Goal: Information Seeking & Learning: Learn about a topic

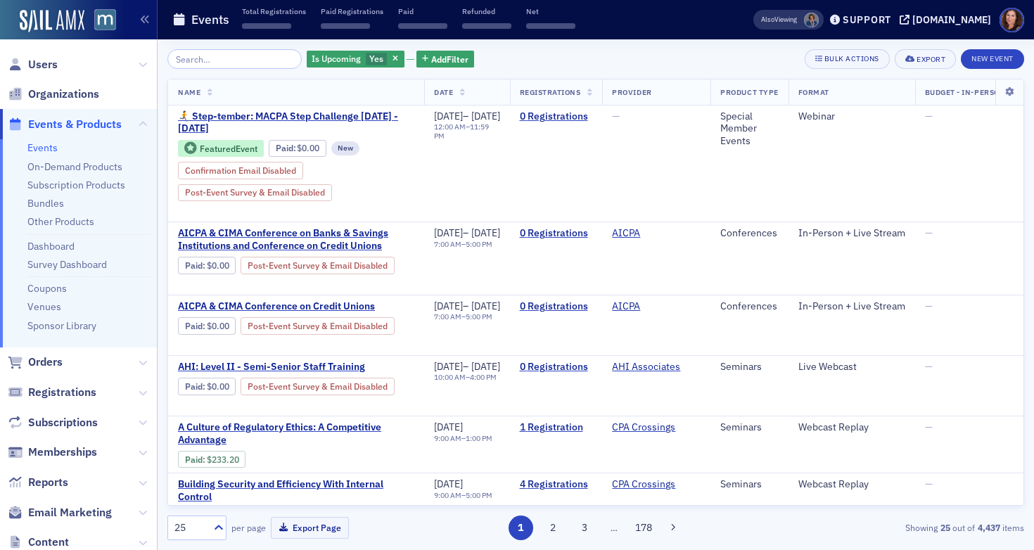
click at [215, 60] on input "search" at bounding box center [234, 59] width 134 height 20
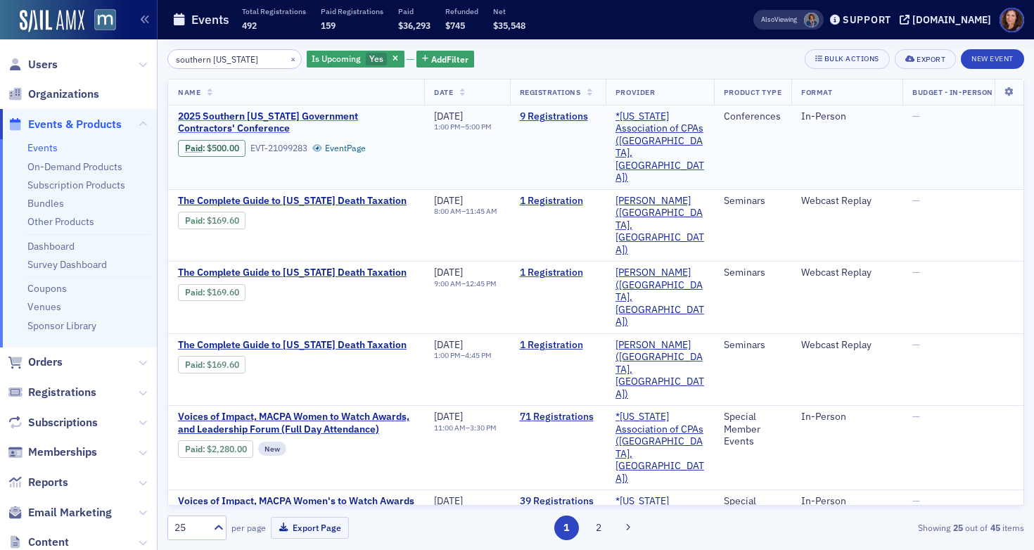
type input "southern [US_STATE]"
click at [278, 119] on span "2025 Southern [US_STATE] Government Contractors' Conference" at bounding box center [296, 122] width 236 height 25
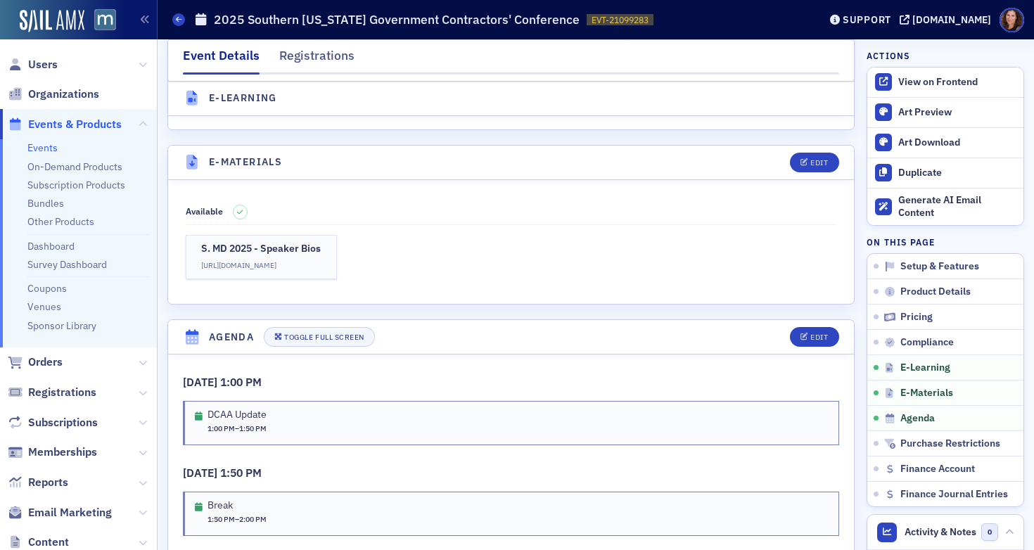
scroll to position [2012, 0]
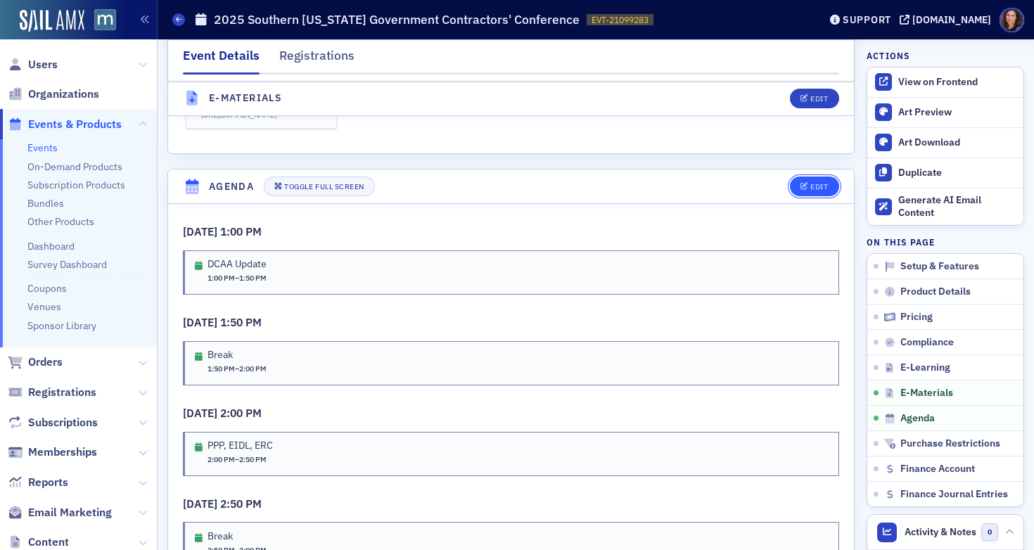
click at [801, 196] on button "Edit" at bounding box center [814, 187] width 49 height 20
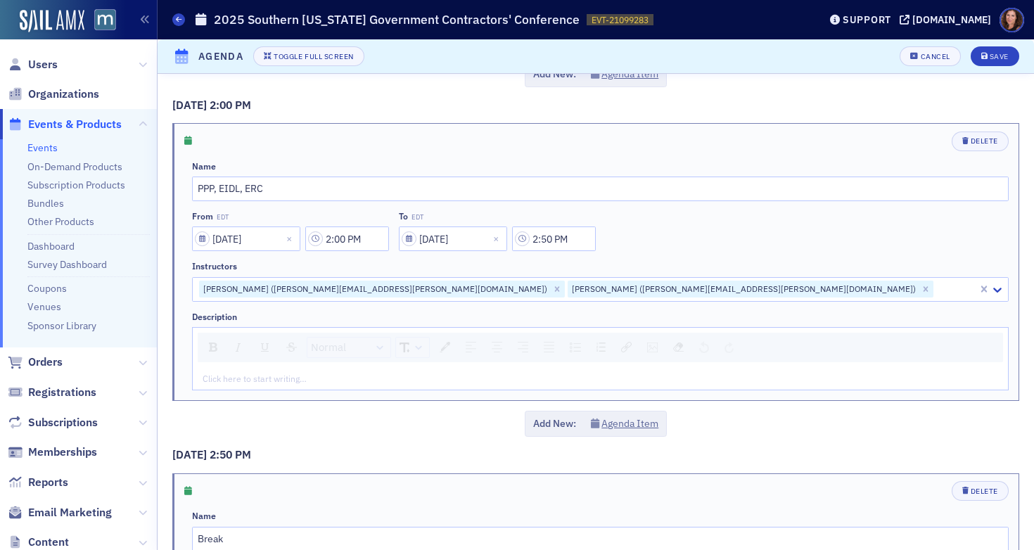
scroll to position [751, 0]
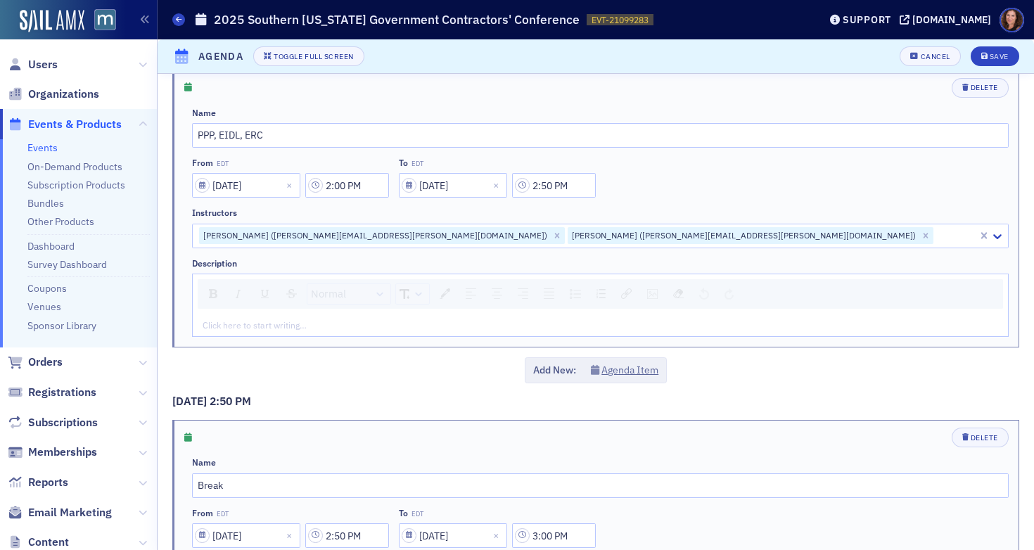
click at [424, 324] on div "rdw-editor" at bounding box center [600, 325] width 795 height 13
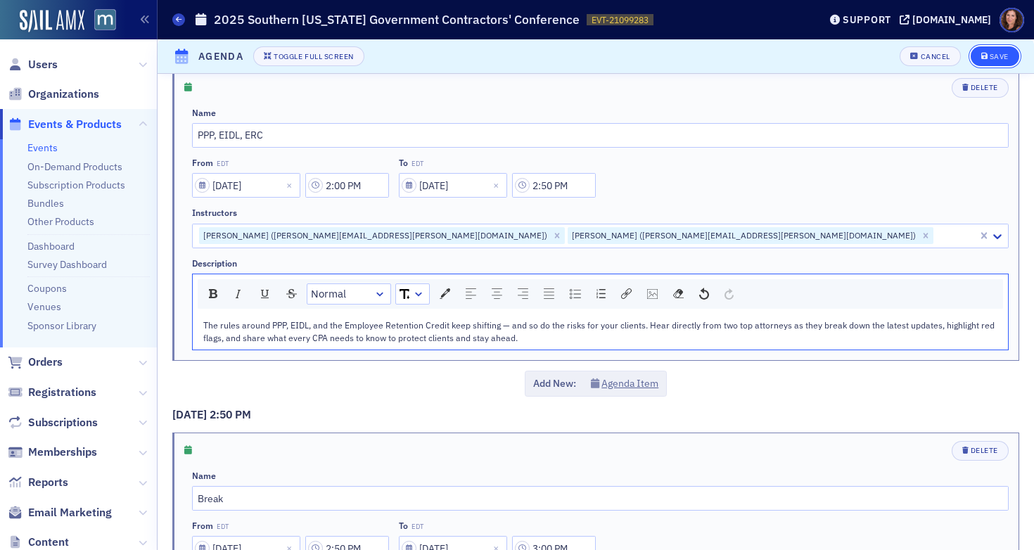
click at [990, 51] on button "Save" at bounding box center [995, 56] width 49 height 20
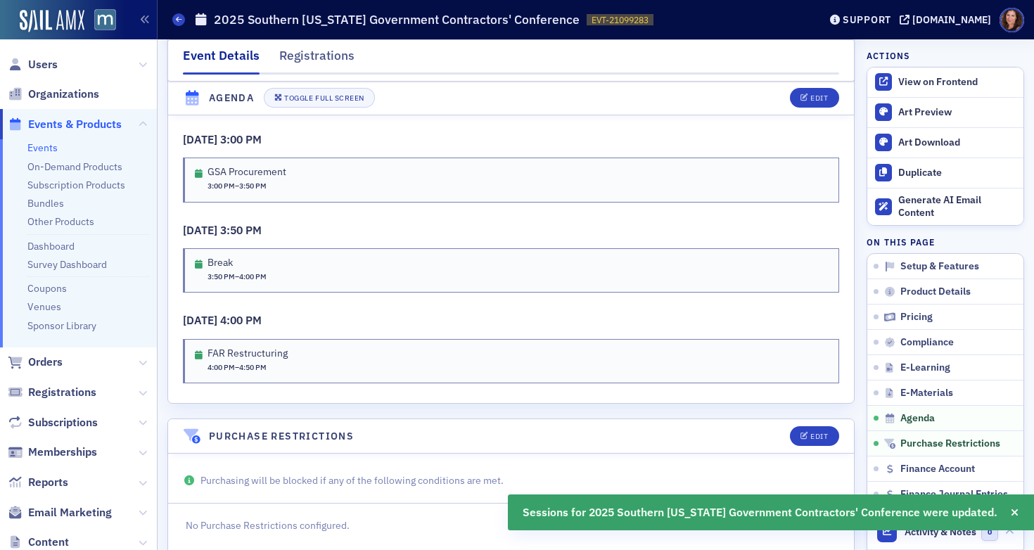
scroll to position [2469, 0]
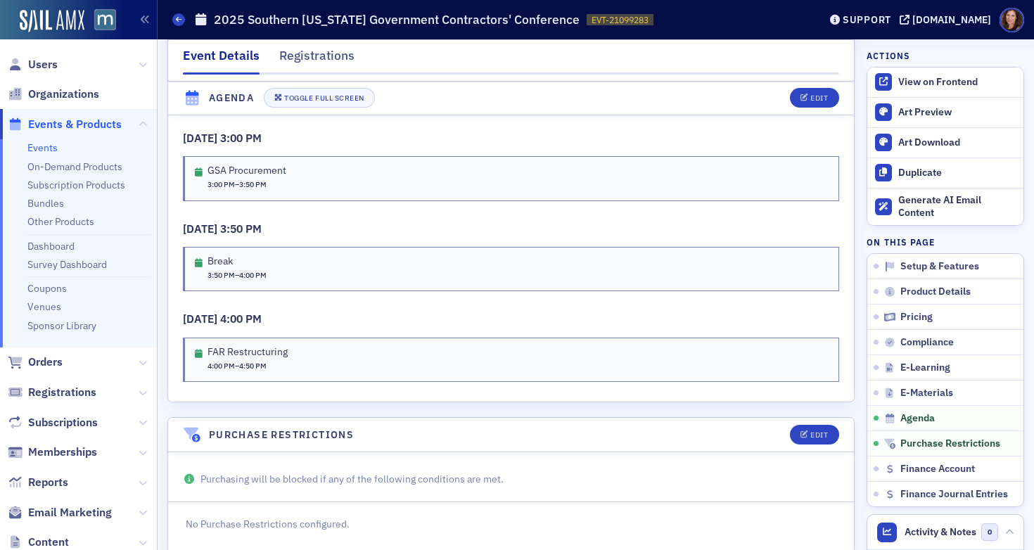
click at [41, 150] on link "Events" at bounding box center [42, 147] width 30 height 13
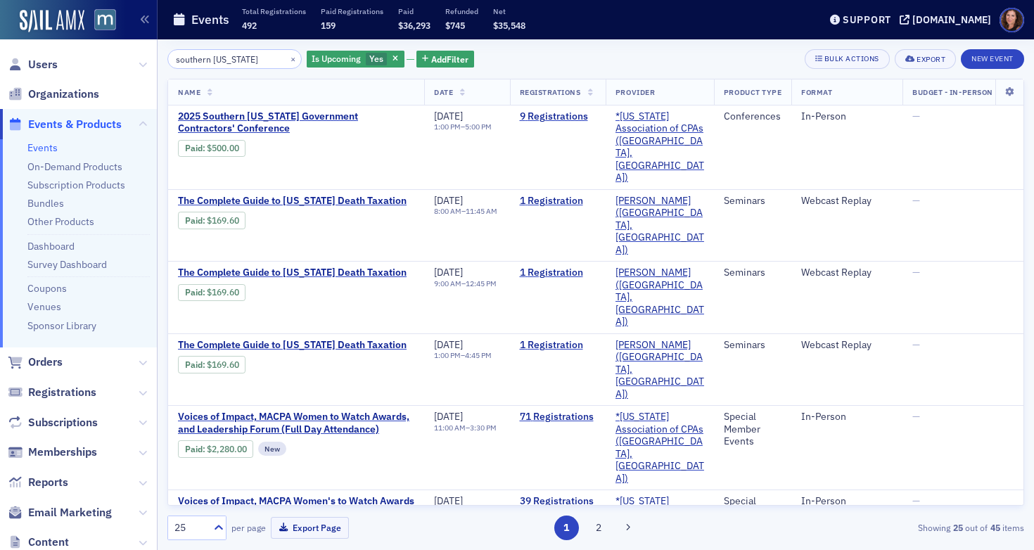
click at [233, 61] on input "southern [US_STATE]" at bounding box center [234, 59] width 134 height 20
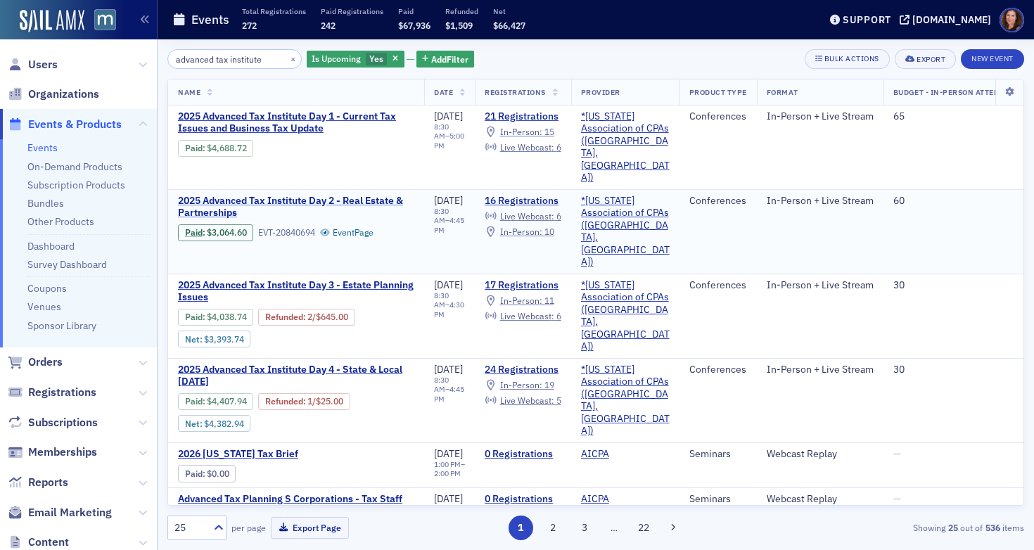
type input "advanced tax institute"
click at [253, 195] on span "2025 Advanced Tax Institute Day 2 - Real Estate & Partnerships" at bounding box center [296, 207] width 236 height 25
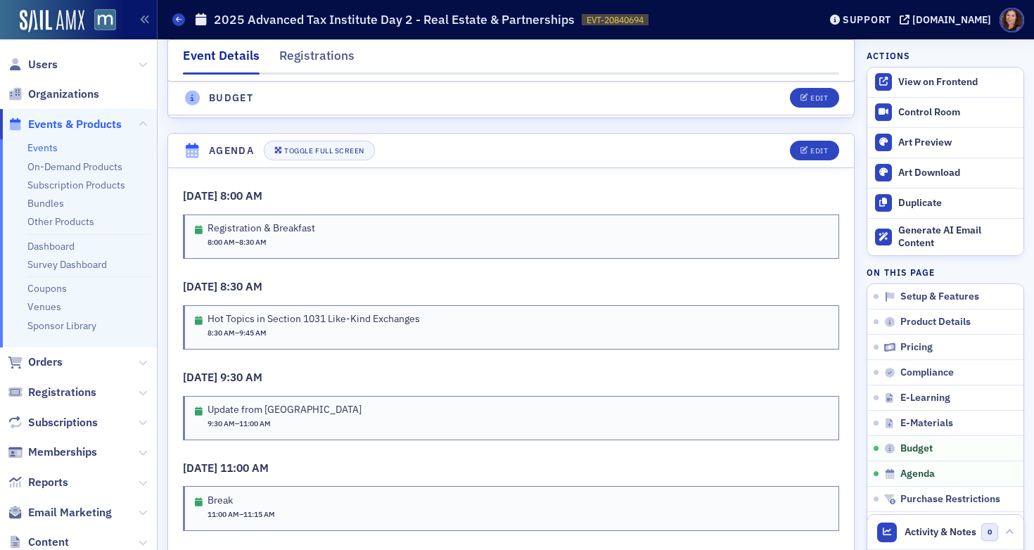
scroll to position [2486, 0]
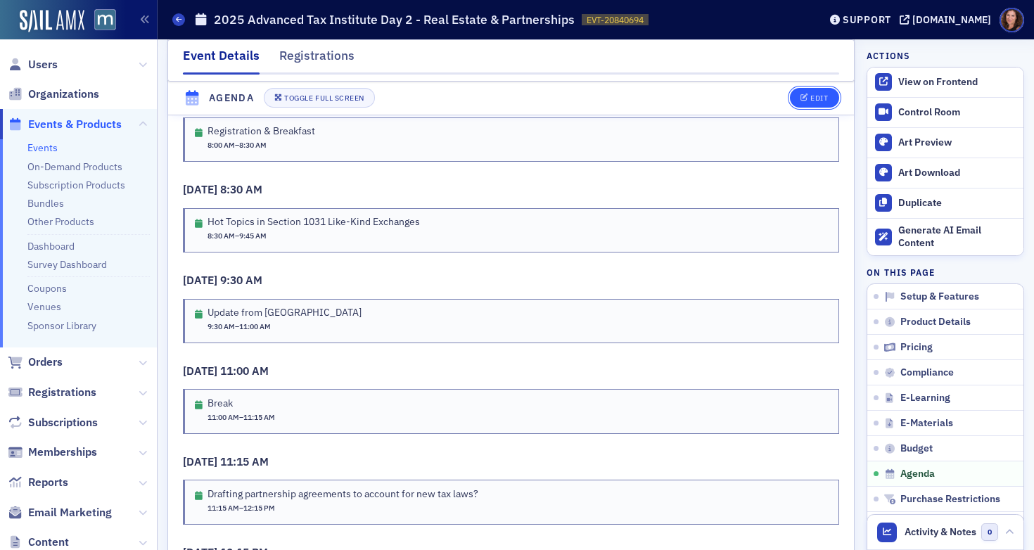
click at [811, 99] on div "Edit" at bounding box center [820, 99] width 18 height 8
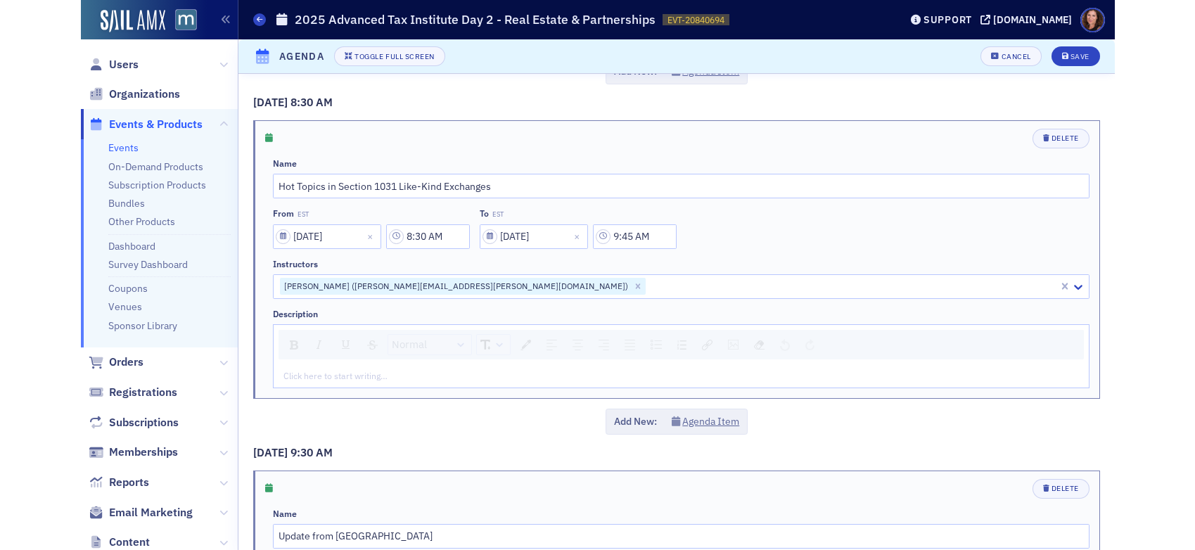
scroll to position [357, 0]
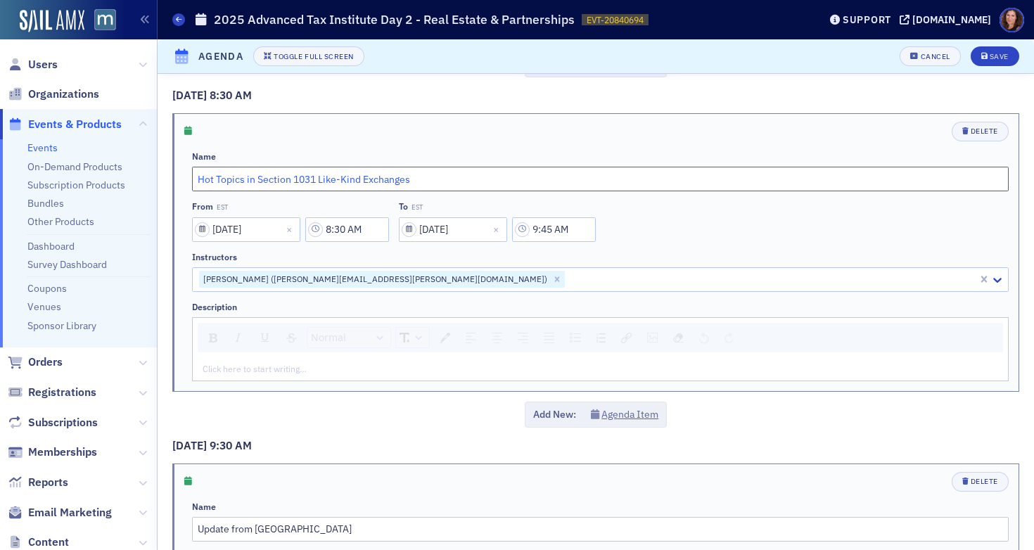
click at [351, 175] on input "Hot Topics in Section 1031 Like-Kind Exchanges" at bounding box center [600, 179] width 817 height 25
paste input "word and power point format depending on what works best for you) and headshot.…"
type input "word and power point format depending on what works best for you) and headshot.…"
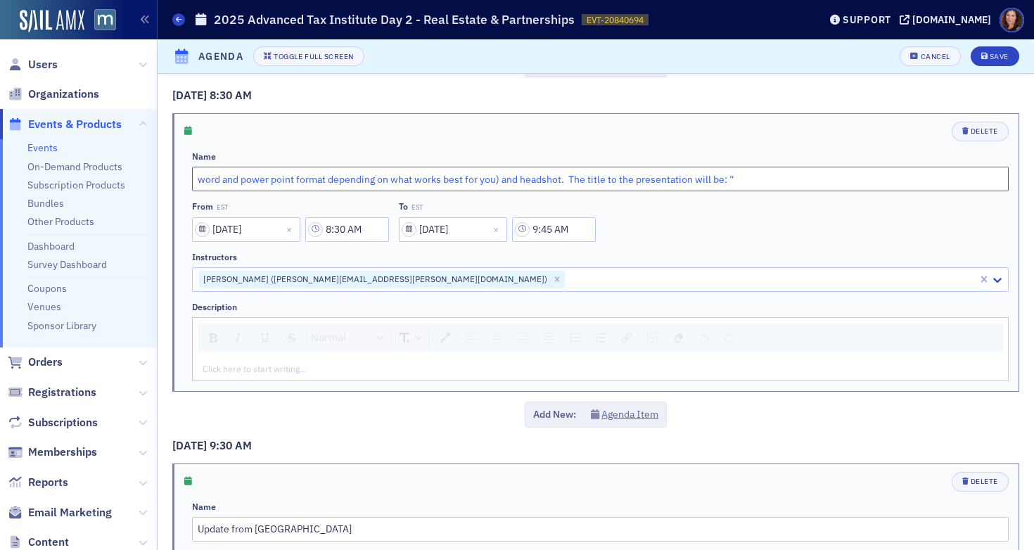
click at [353, 183] on input "word and power point format depending on what works best for you) and headshot.…" at bounding box center [600, 179] width 817 height 25
click at [345, 183] on input "text" at bounding box center [600, 179] width 817 height 25
paste input "Hot Topics in Section 1031 Like-Kind Exchanges"
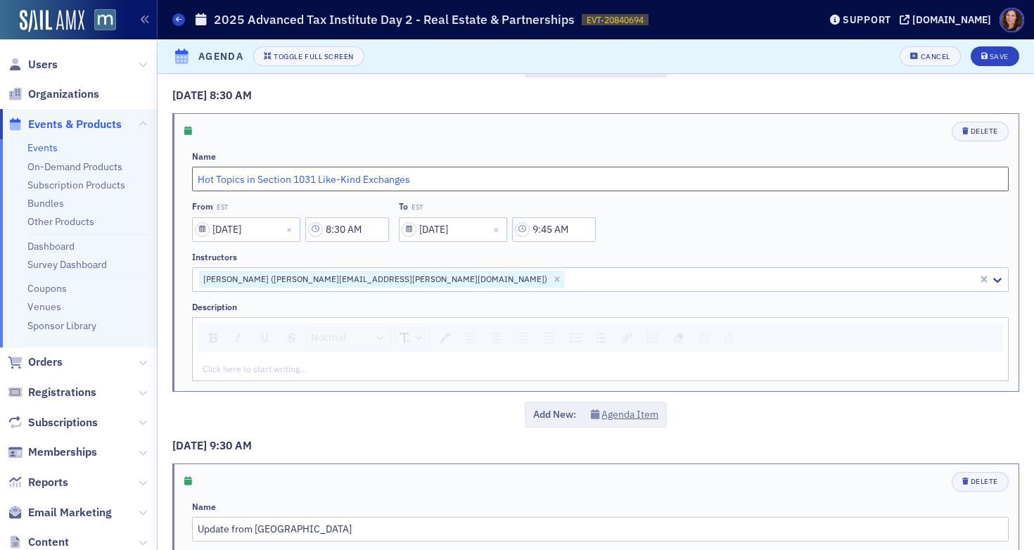
type input "Hot Topics in Section 1031 Like-Kind Exchanges"
click at [286, 360] on div "Click here to start writing…" at bounding box center [600, 368] width 815 height 23
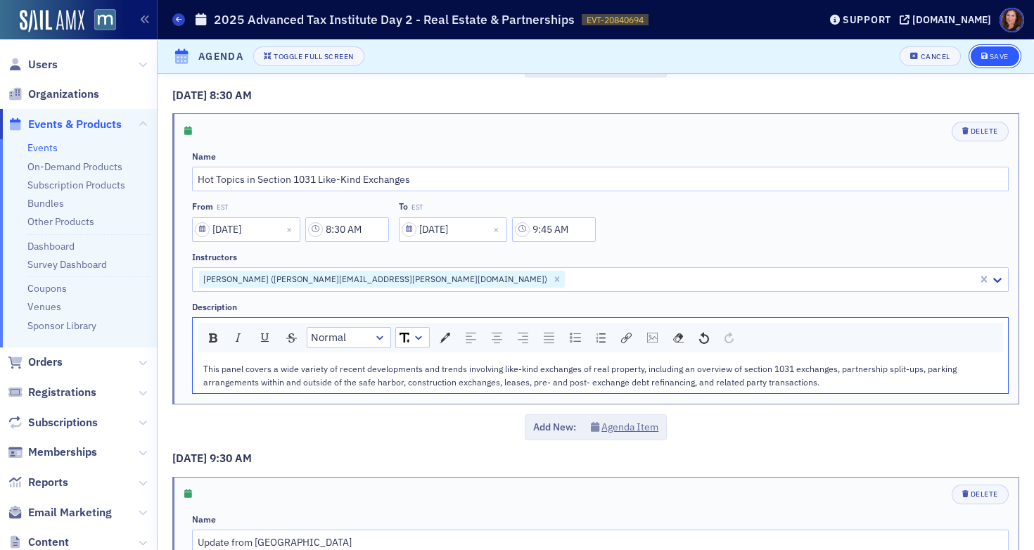
click at [971, 60] on button "Save" at bounding box center [995, 56] width 49 height 20
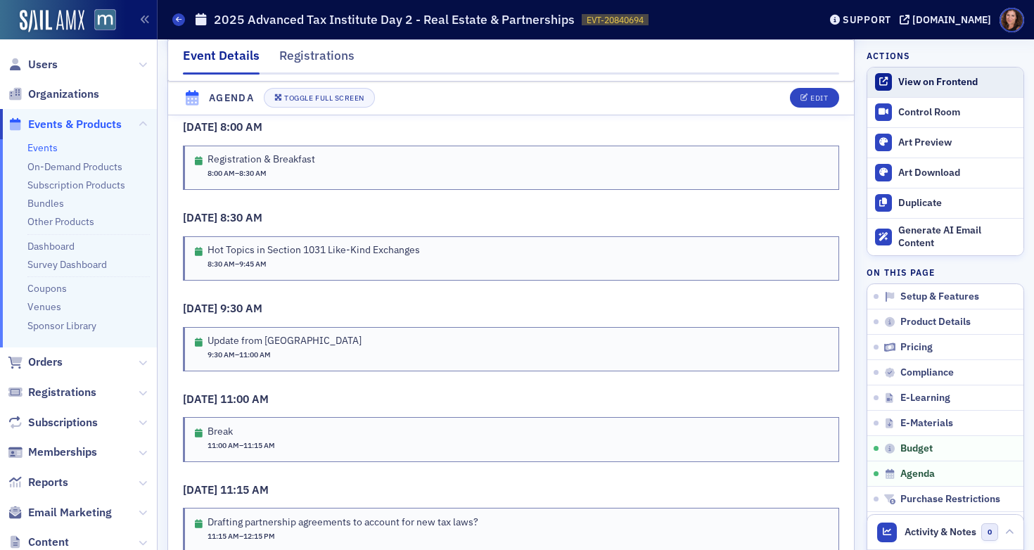
click at [934, 76] on div "View on Frontend" at bounding box center [957, 82] width 118 height 13
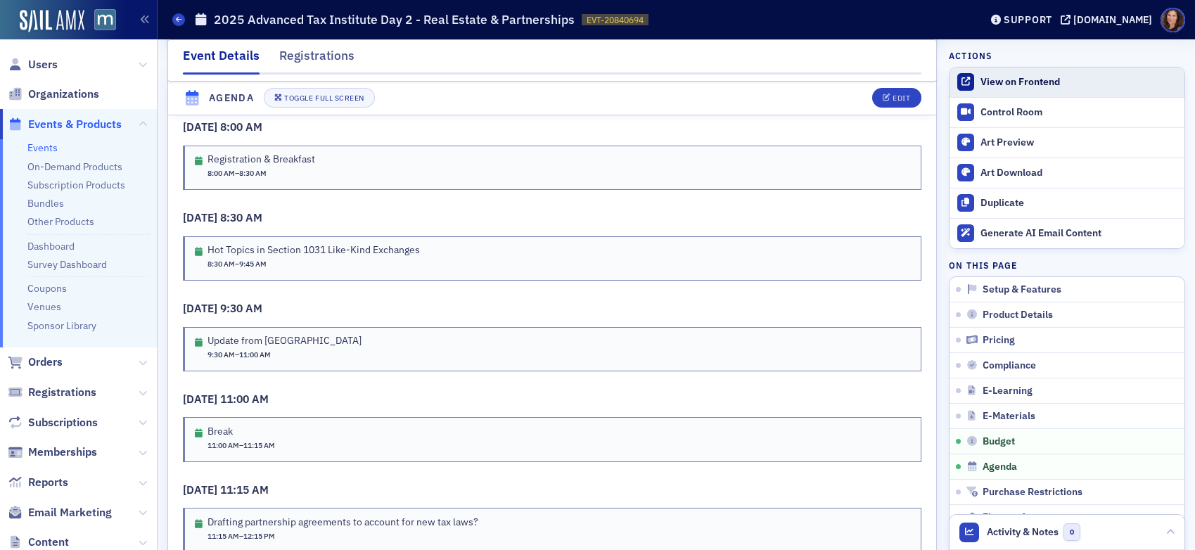
scroll to position [2440, 0]
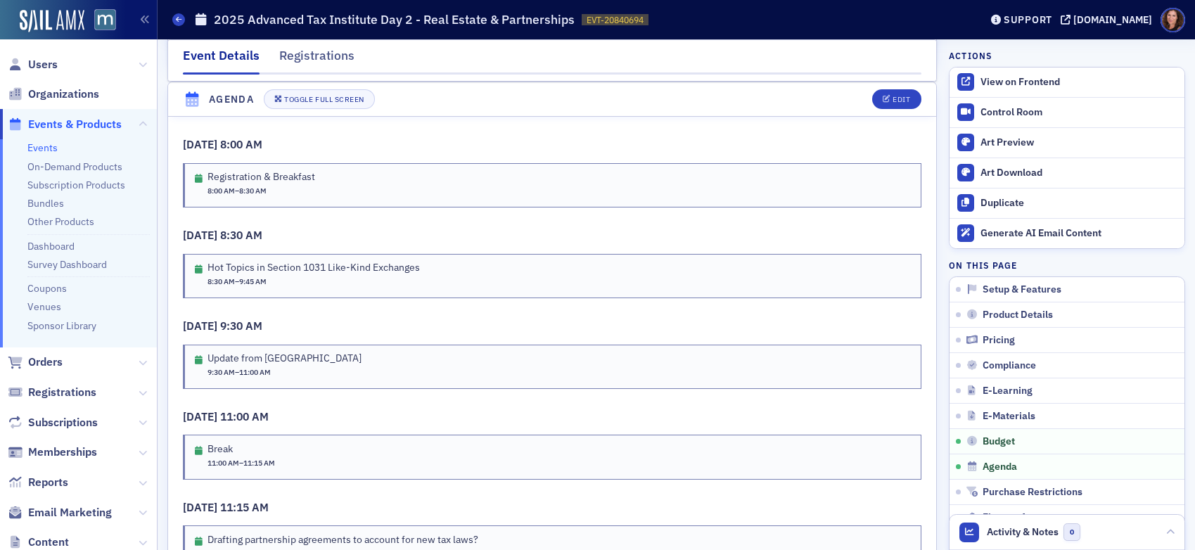
click at [37, 151] on link "Events" at bounding box center [42, 147] width 30 height 13
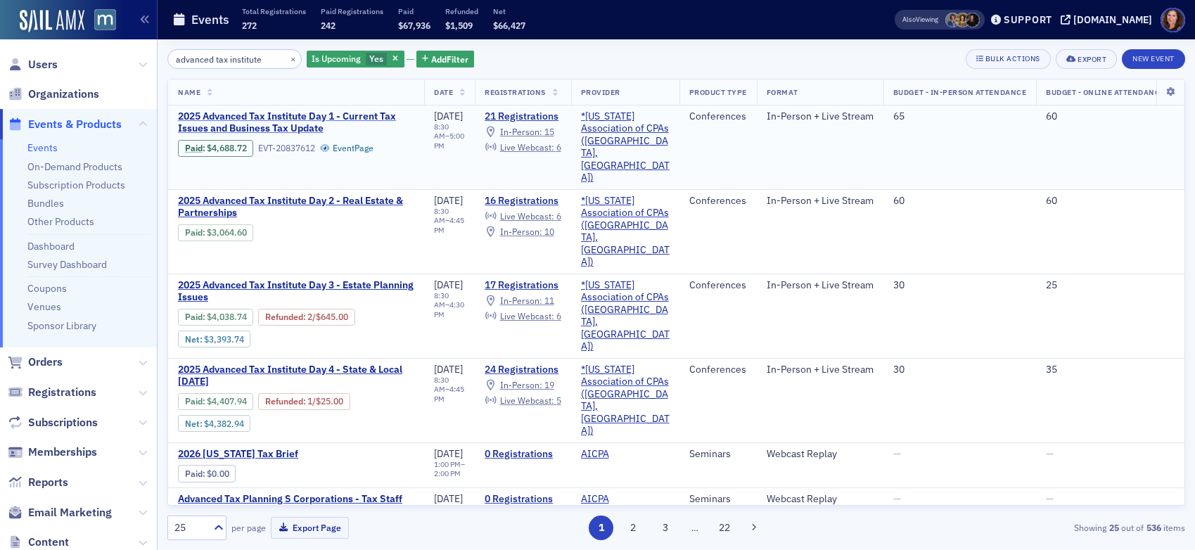
click at [336, 115] on span "2025 Advanced Tax Institute Day 1 - Current Tax Issues and Business Tax Update" at bounding box center [296, 122] width 236 height 25
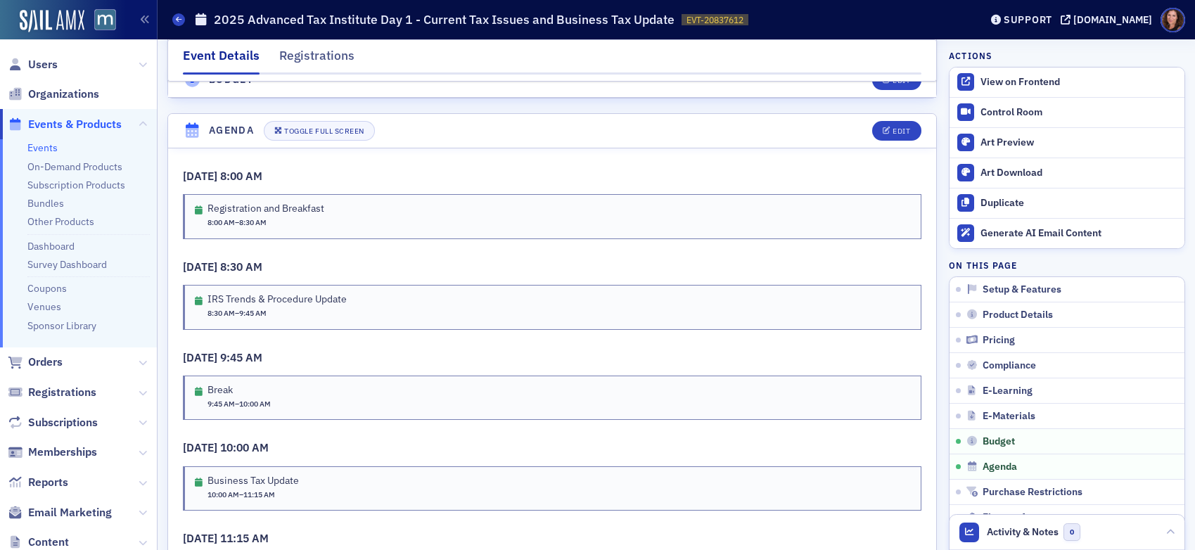
scroll to position [2619, 0]
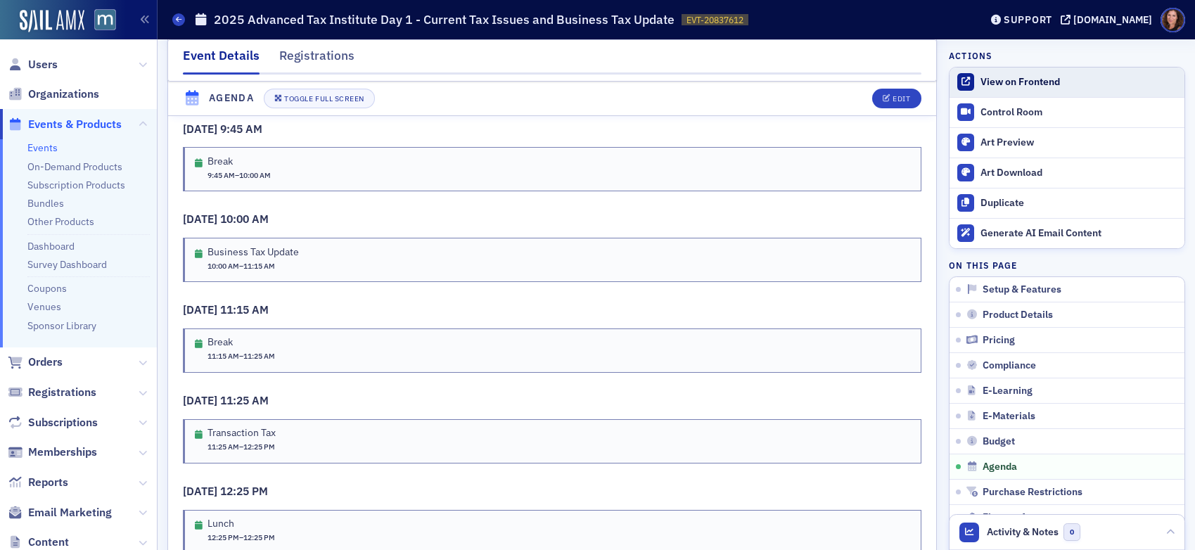
click at [1022, 80] on div "View on Frontend" at bounding box center [1079, 82] width 197 height 13
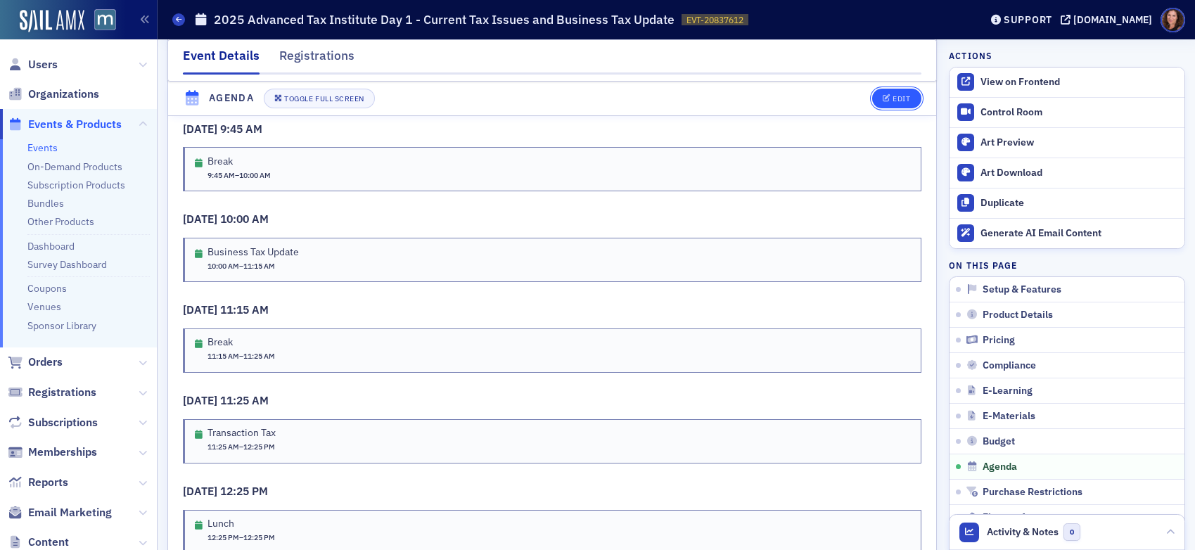
click at [893, 99] on div "Edit" at bounding box center [902, 99] width 18 height 8
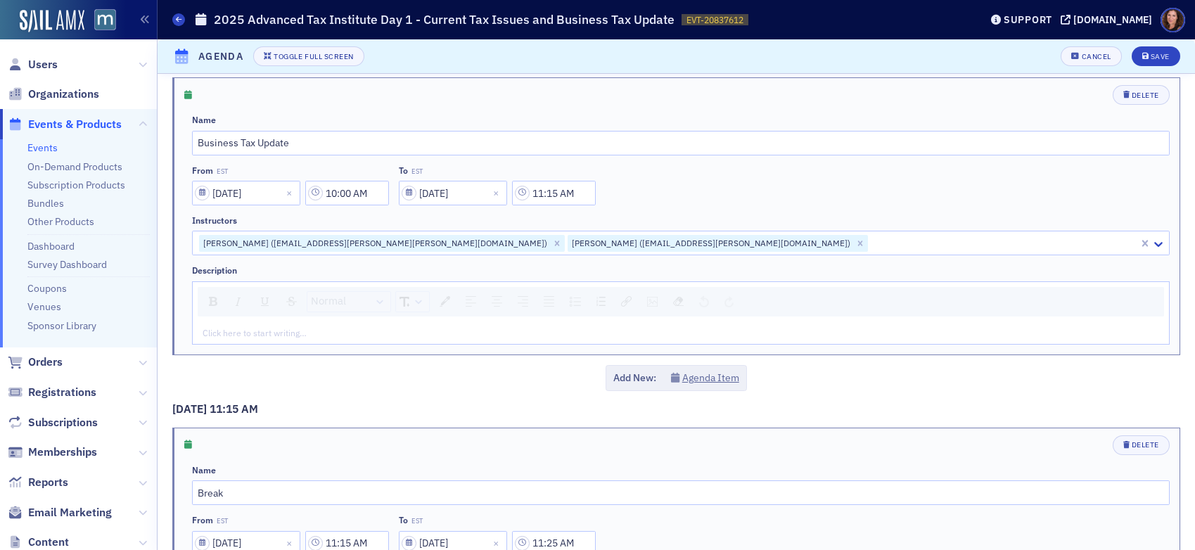
scroll to position [1161, 0]
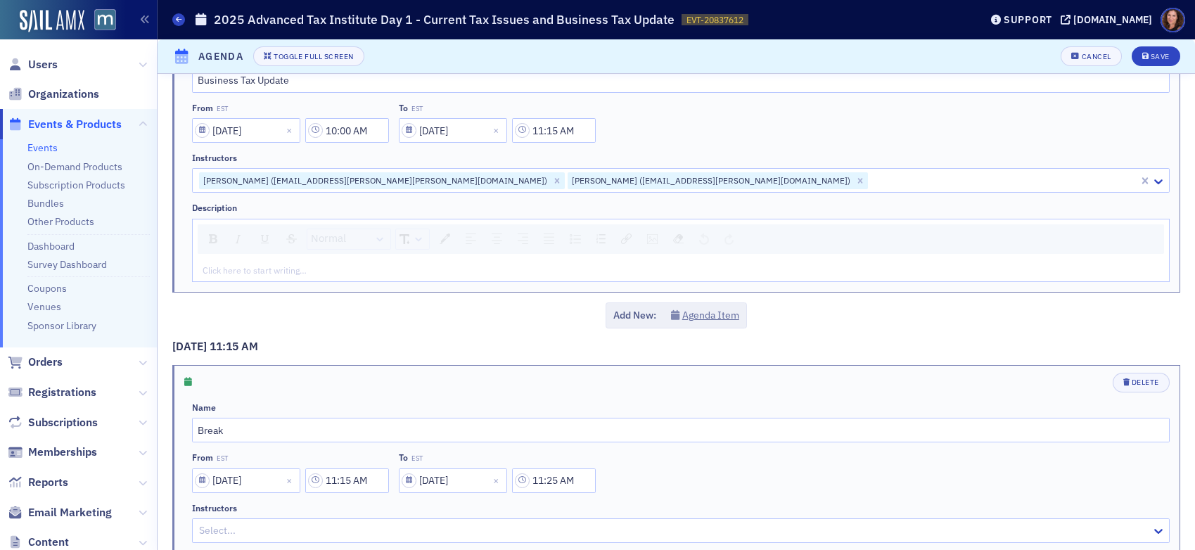
click at [351, 265] on div "rdw-editor" at bounding box center [681, 270] width 956 height 13
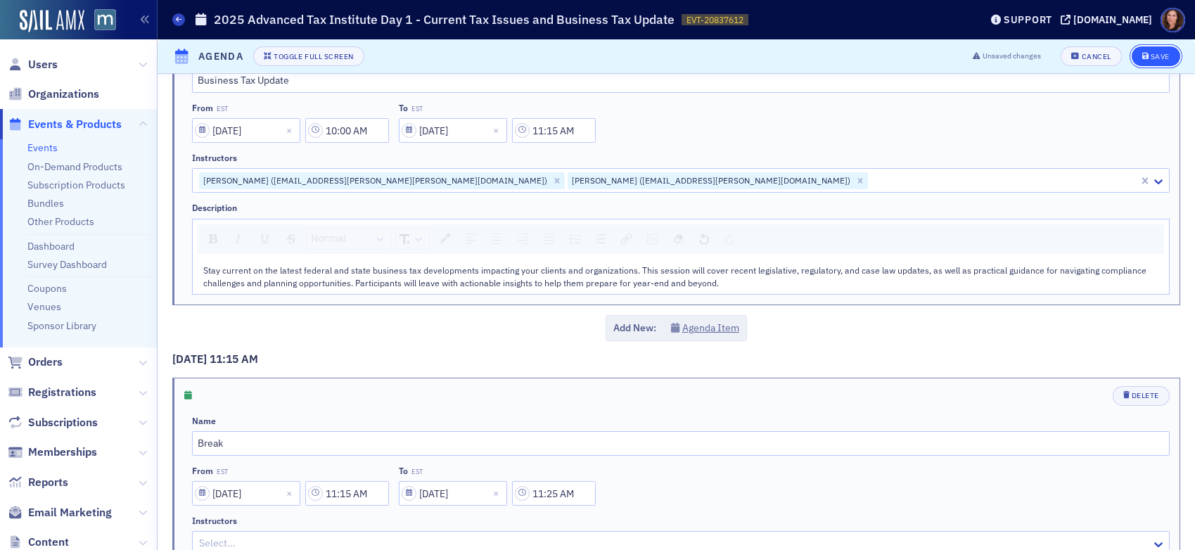
click at [1034, 59] on div "Save" at bounding box center [1160, 57] width 19 height 8
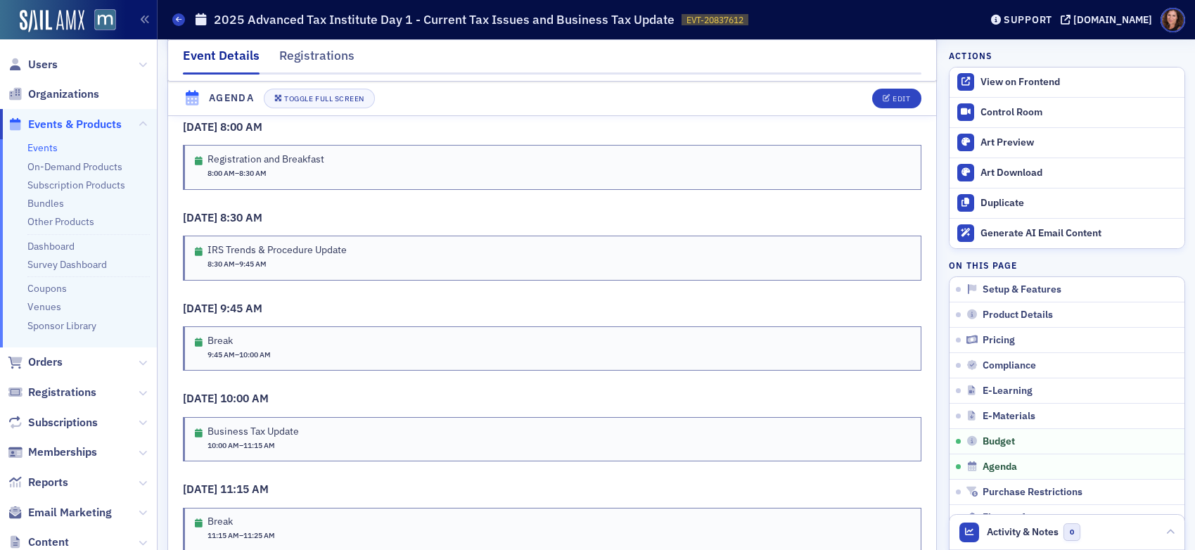
click at [37, 149] on link "Events" at bounding box center [42, 147] width 30 height 13
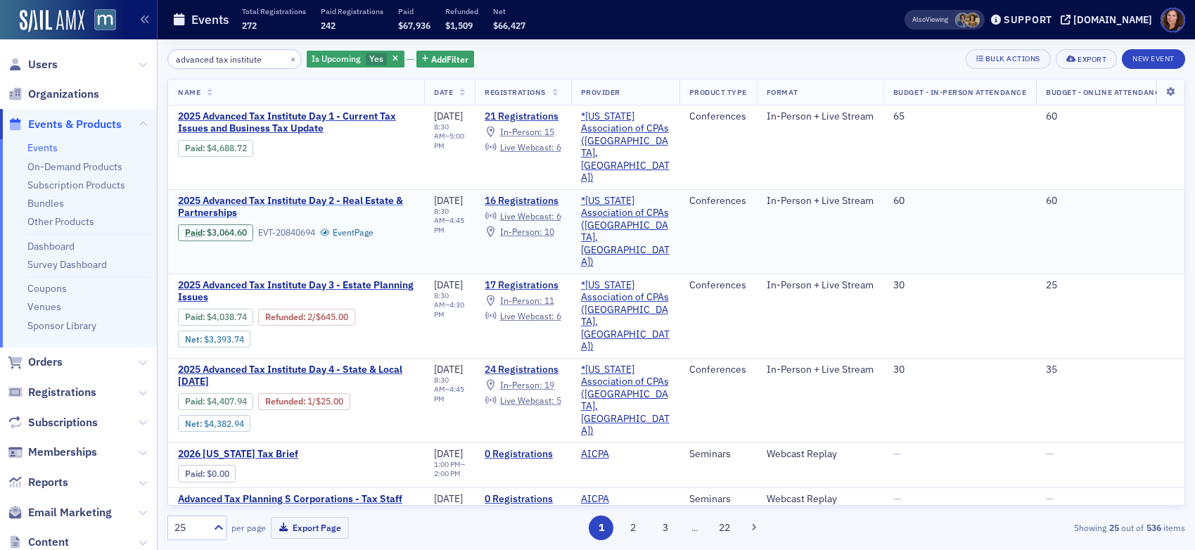
click at [305, 195] on span "2025 Advanced Tax Institute Day 2 - Real Estate & Partnerships" at bounding box center [296, 207] width 236 height 25
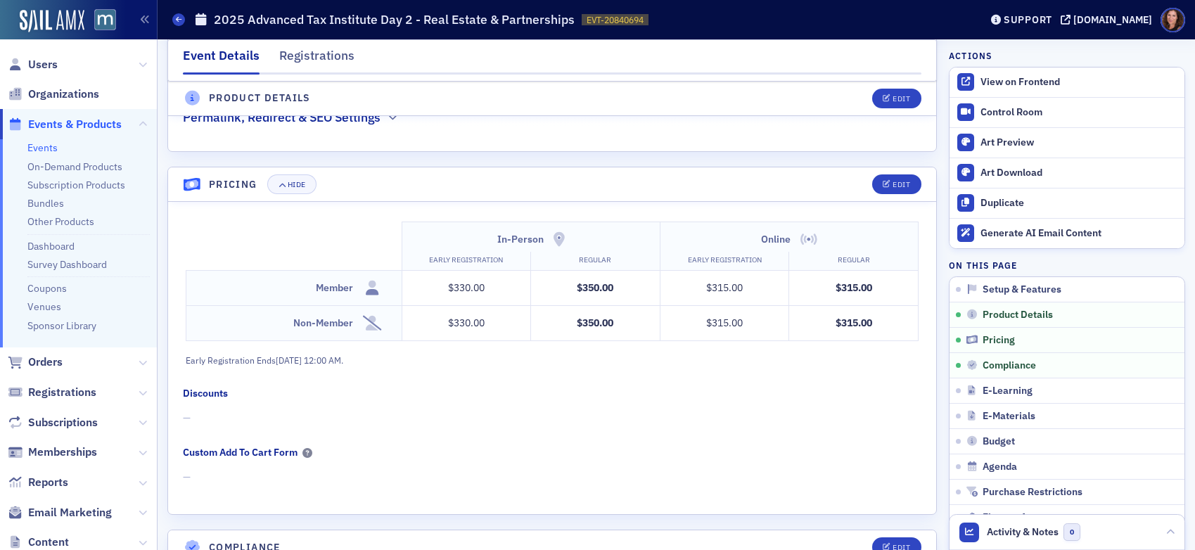
scroll to position [1251, 0]
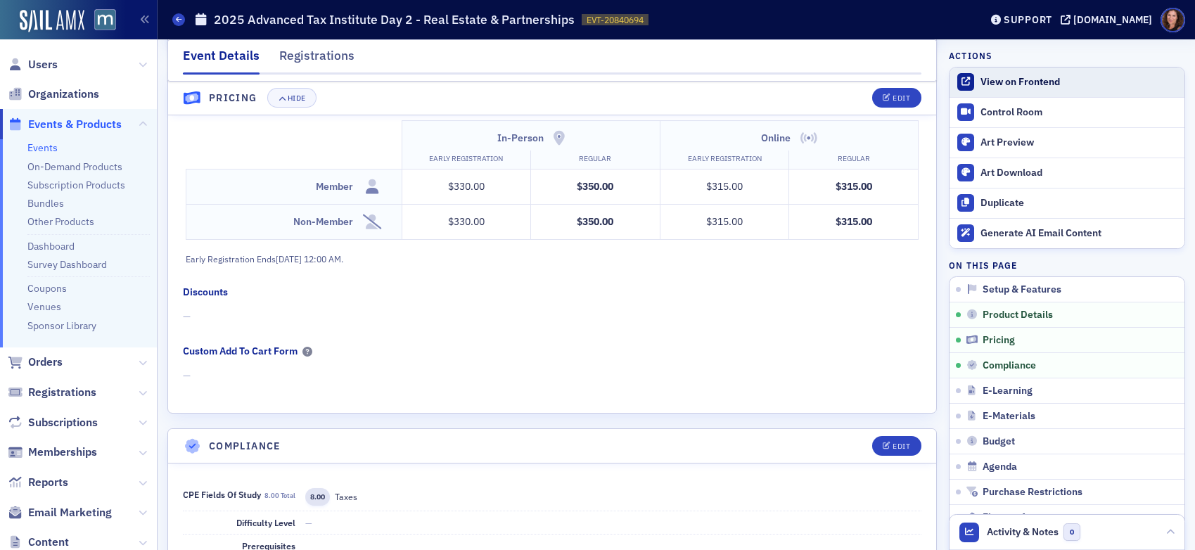
click at [1018, 78] on div "View on Frontend" at bounding box center [1079, 82] width 197 height 13
click at [30, 151] on link "Events" at bounding box center [42, 147] width 30 height 13
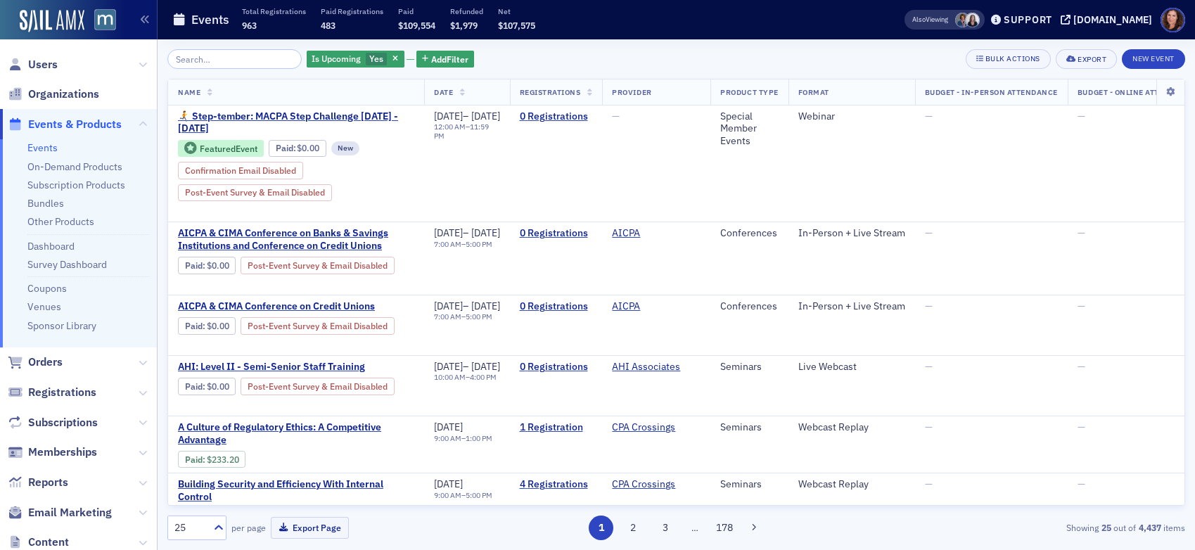
click at [240, 61] on input "search" at bounding box center [234, 59] width 134 height 20
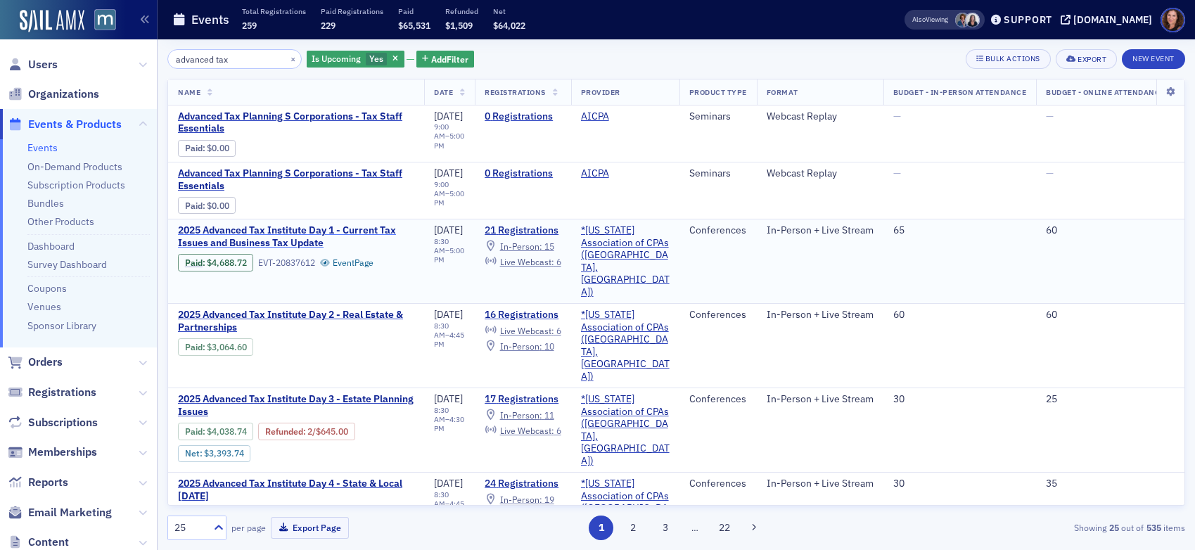
type input "advanced tax"
click at [296, 235] on span "2025 Advanced Tax Institute Day 1 - Current Tax Issues and Business Tax Update" at bounding box center [296, 236] width 236 height 25
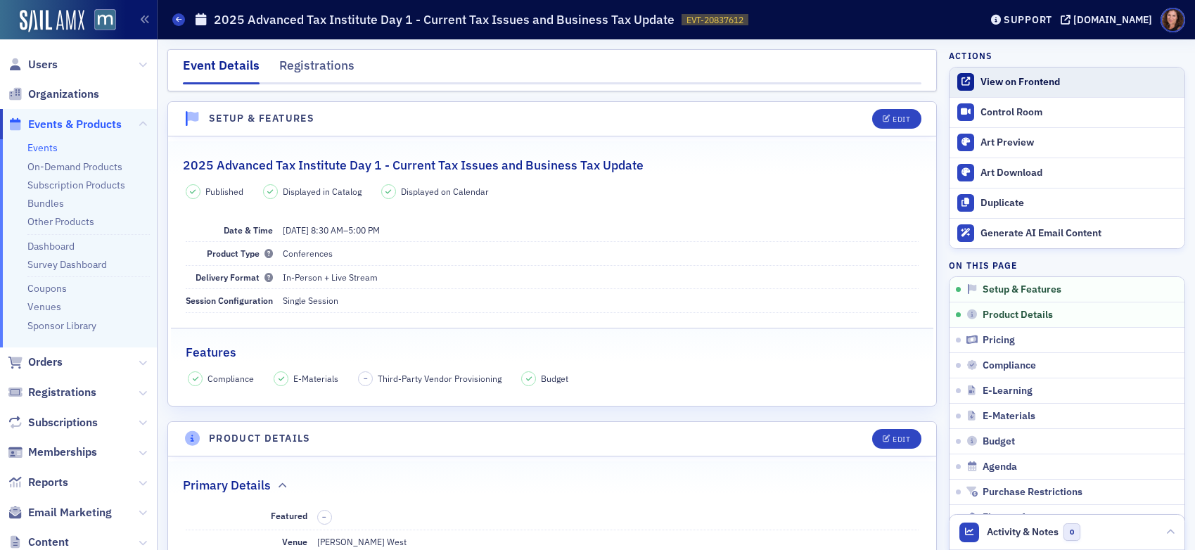
click at [1015, 82] on div "View on Frontend" at bounding box center [1079, 82] width 197 height 13
click at [43, 152] on link "Events" at bounding box center [42, 147] width 30 height 13
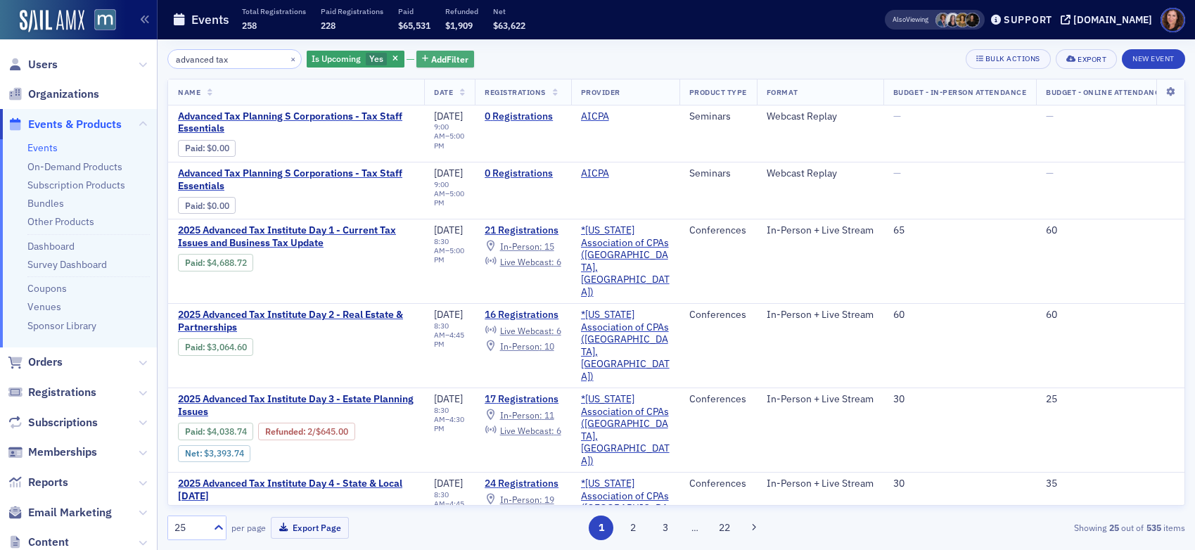
click at [438, 58] on span "Add Filter" at bounding box center [449, 59] width 37 height 13
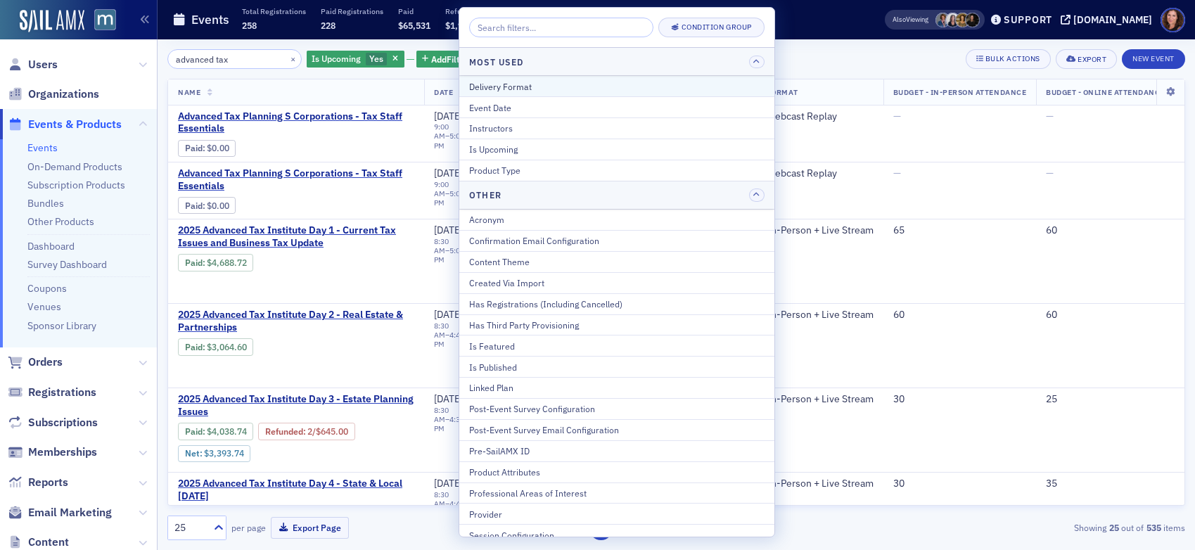
click at [564, 84] on div "Delivery Format" at bounding box center [617, 86] width 296 height 13
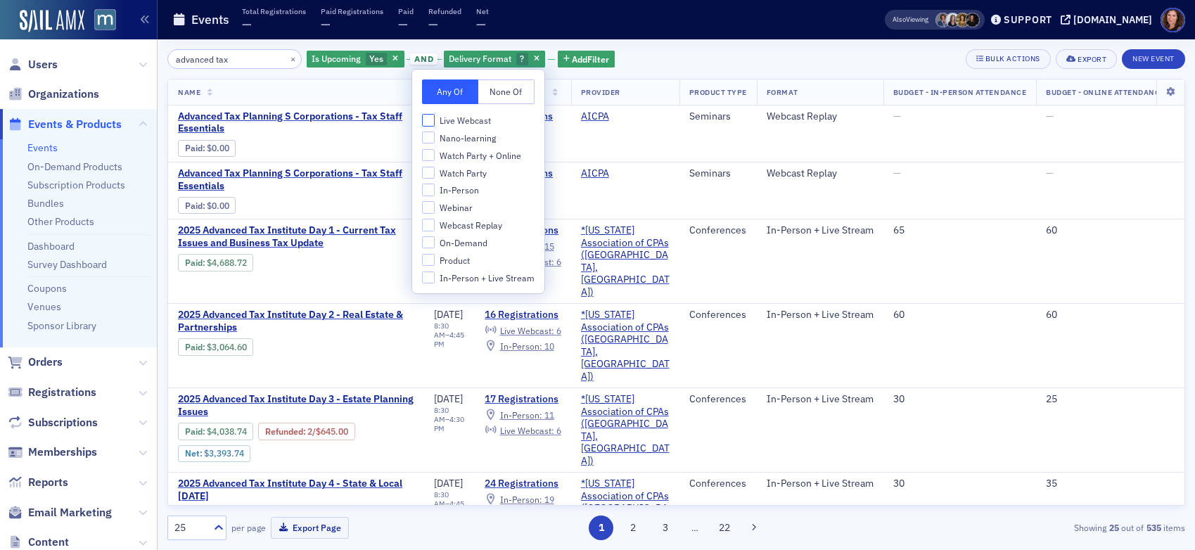
click at [427, 119] on input "Live Webcast" at bounding box center [428, 120] width 13 height 13
checkbox input "true"
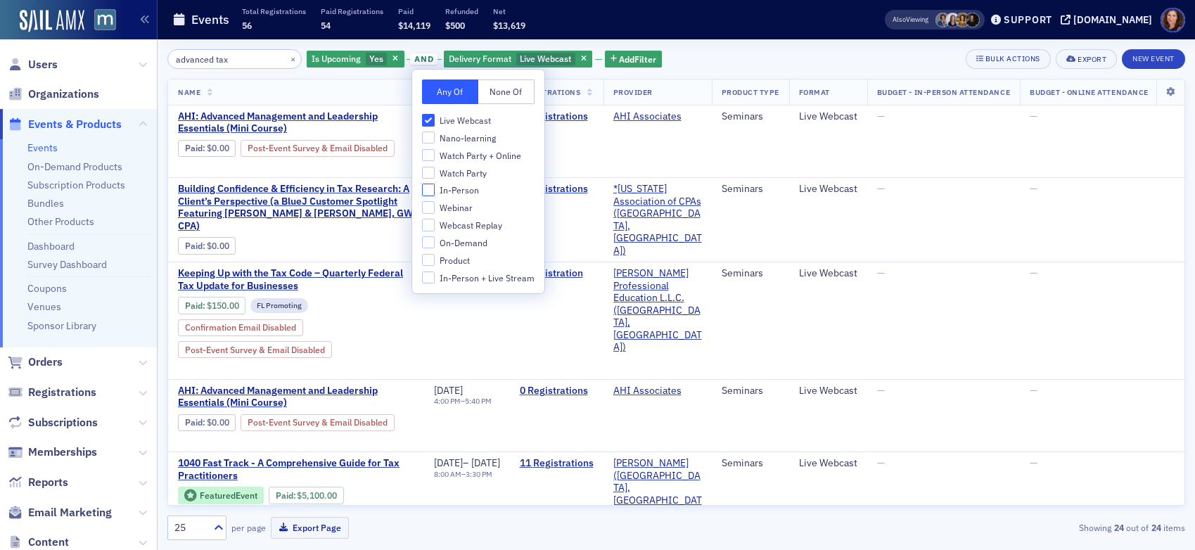
click at [428, 191] on input "In-Person" at bounding box center [428, 190] width 13 height 13
checkbox input "true"
click at [432, 174] on input "Watch Party" at bounding box center [428, 173] width 13 height 13
checkbox input "true"
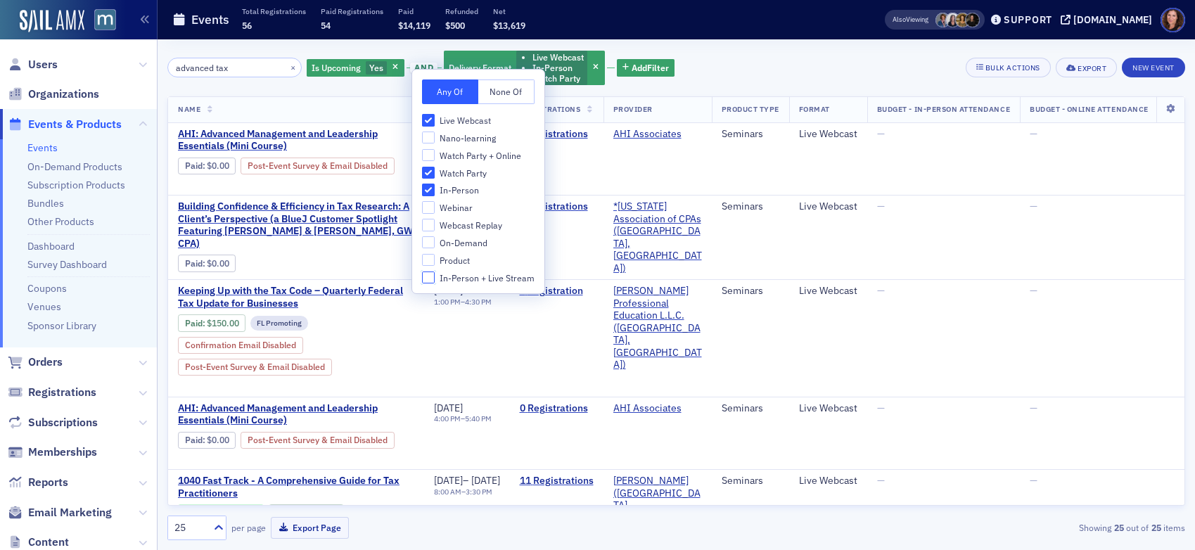
click at [426, 281] on input "In-Person + Live Stream" at bounding box center [428, 278] width 13 height 13
checkbox input "true"
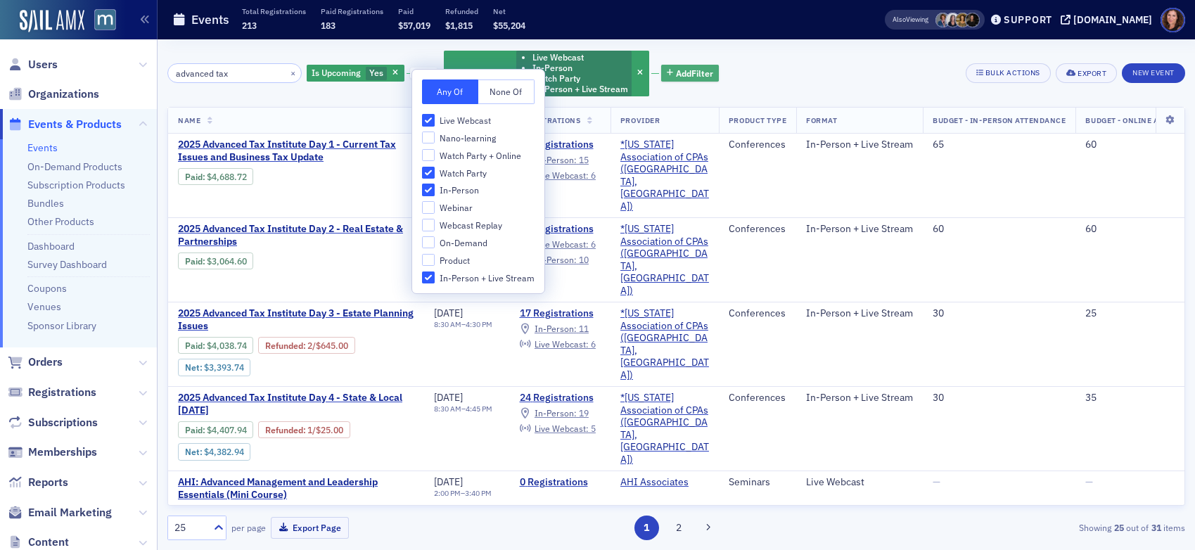
click at [676, 73] on span "Add Filter" at bounding box center [694, 73] width 37 height 13
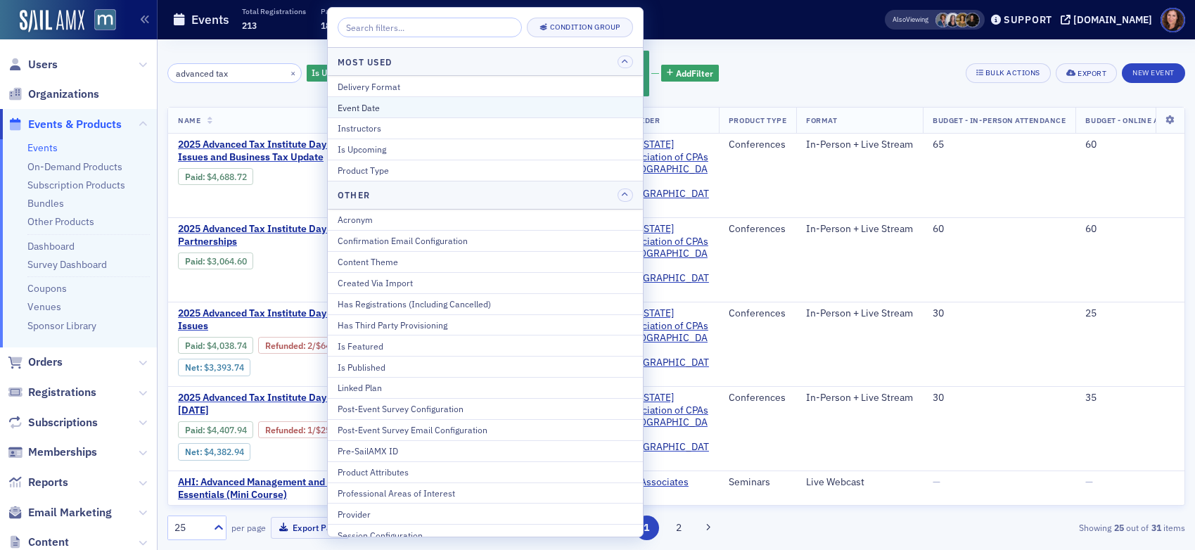
click at [458, 103] on div "Event Date" at bounding box center [486, 107] width 296 height 13
select select "8"
select select "2025"
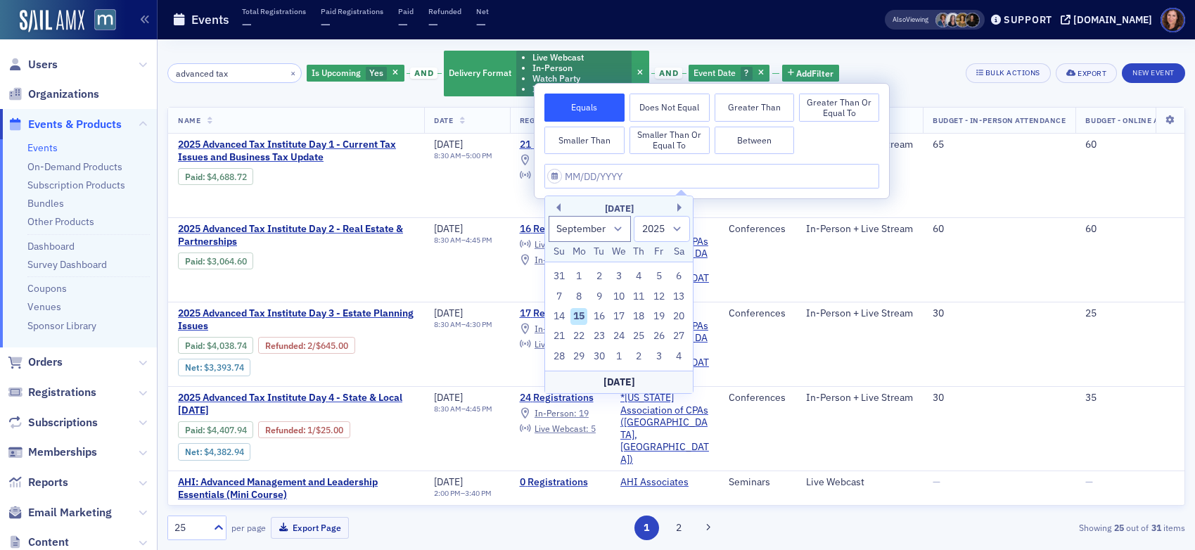
click at [749, 136] on button "Between" at bounding box center [755, 141] width 80 height 28
select select "8"
select select "2025"
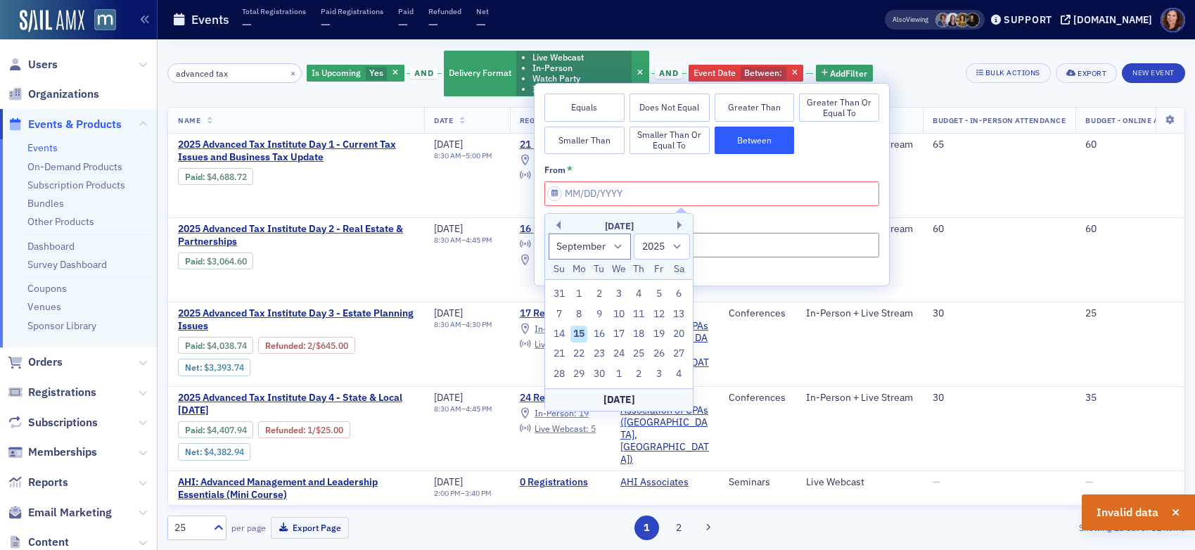
click at [576, 331] on div "15" at bounding box center [579, 334] width 17 height 17
type input "[DATE]"
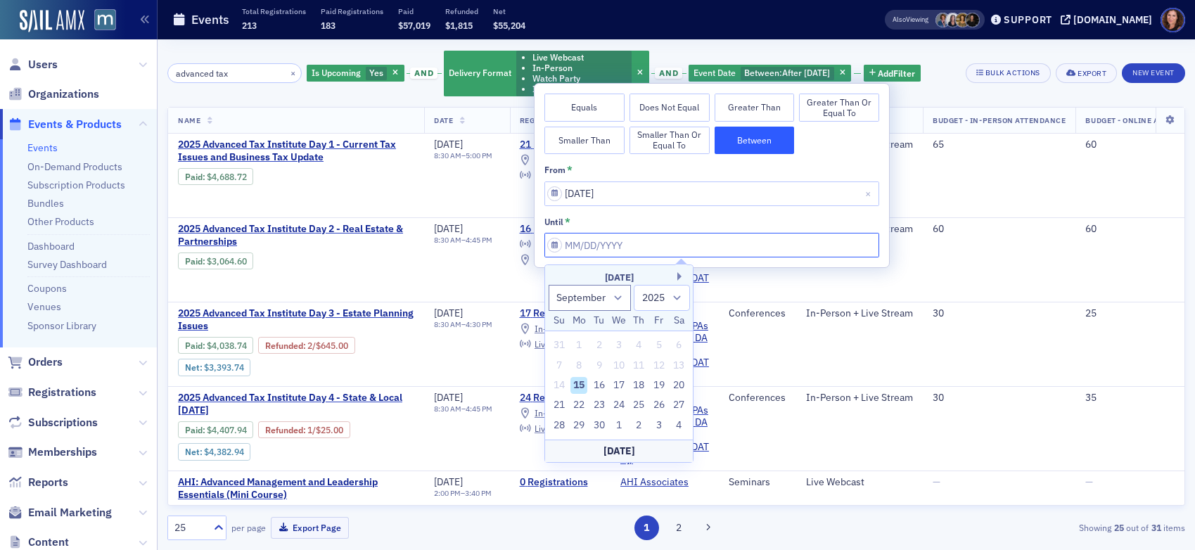
click at [666, 243] on input "from *" at bounding box center [712, 245] width 335 height 25
click at [683, 274] on button "Next Month" at bounding box center [682, 276] width 8 height 8
select select "9"
click at [623, 388] on div "15" at bounding box center [619, 385] width 17 height 17
type input "[DATE]"
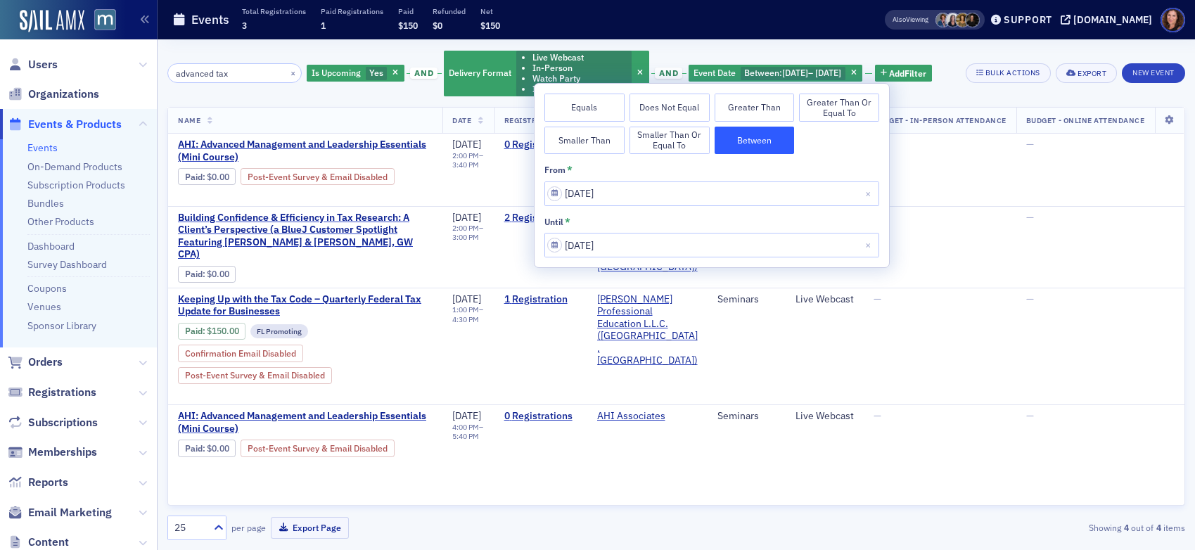
click at [1034, 97] on div "advanced tax × Is Upcoming Yes and Delivery Format Live Webcast In-Person Watch…" at bounding box center [676, 73] width 1018 height 48
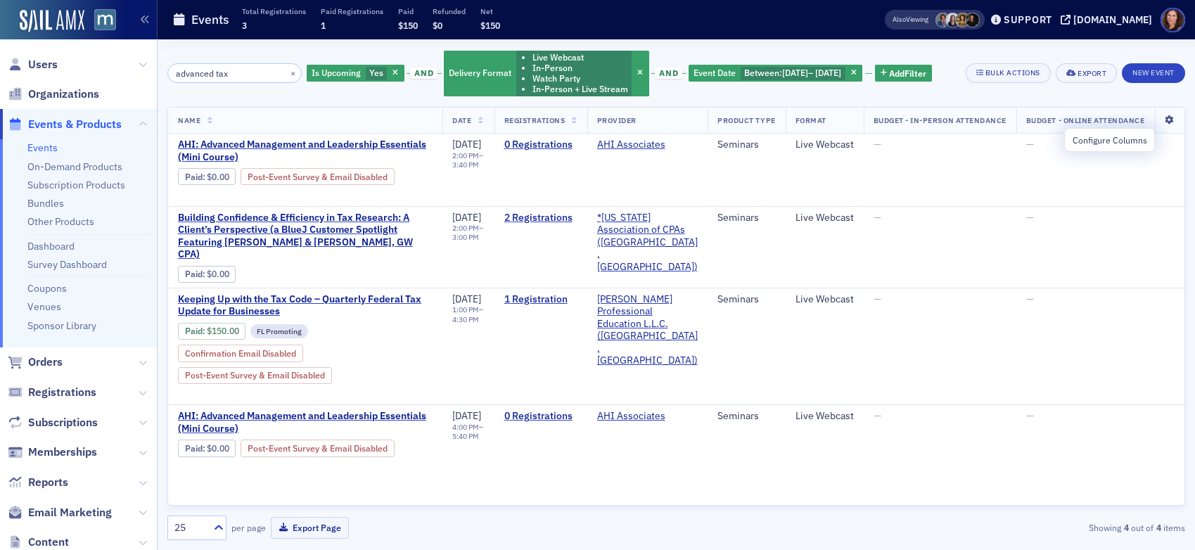
click at [1034, 125] on icon at bounding box center [1169, 120] width 29 height 8
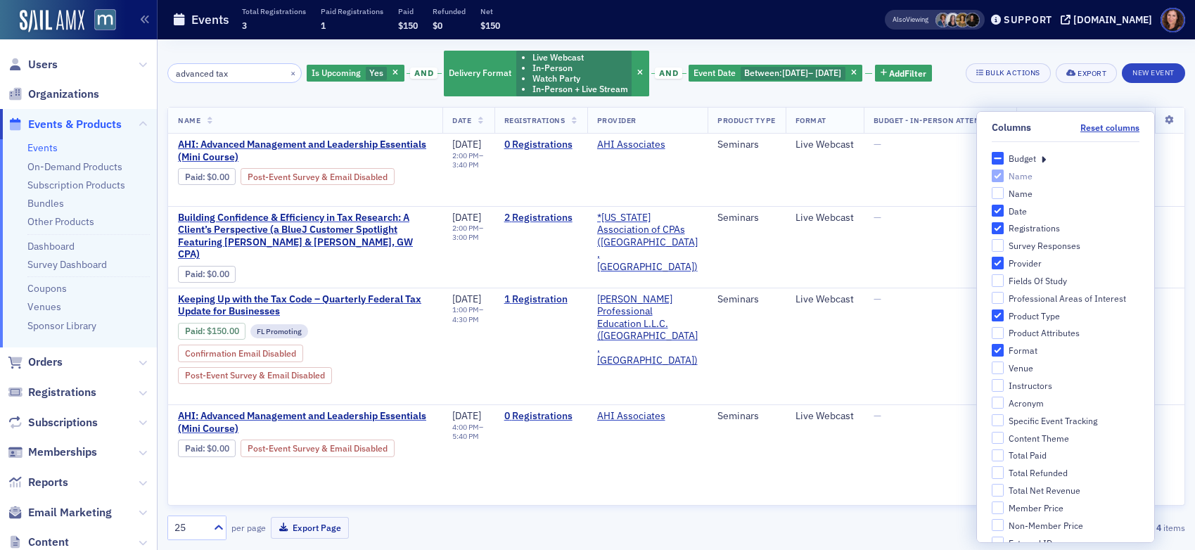
click at [1012, 158] on div "Budget" at bounding box center [1022, 159] width 27 height 12
click at [1005, 158] on input "Budget" at bounding box center [998, 158] width 13 height 13
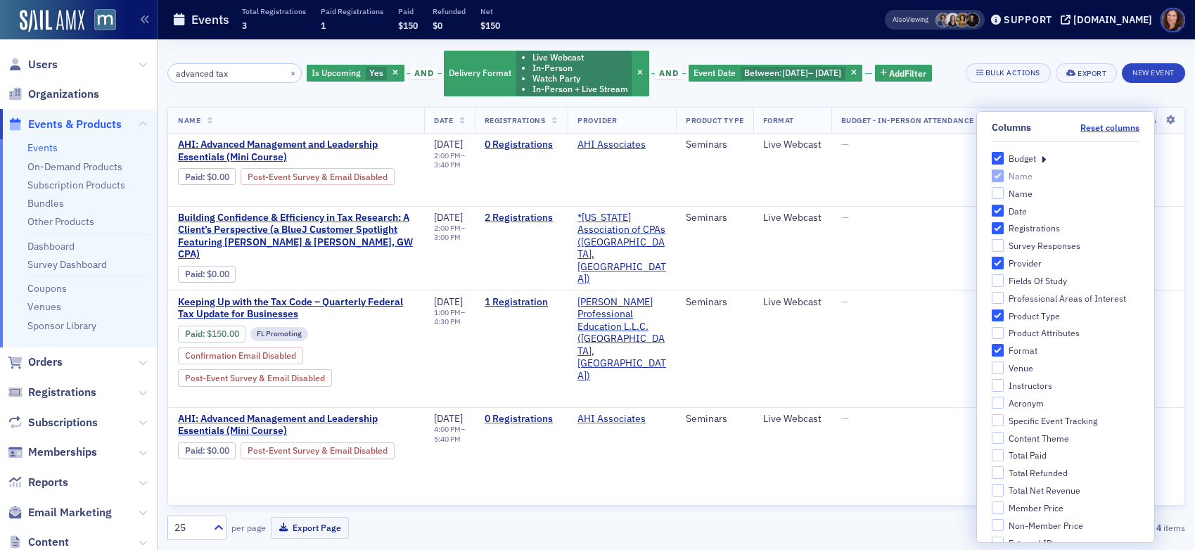
click at [1034, 159] on icon at bounding box center [1043, 158] width 5 height 13
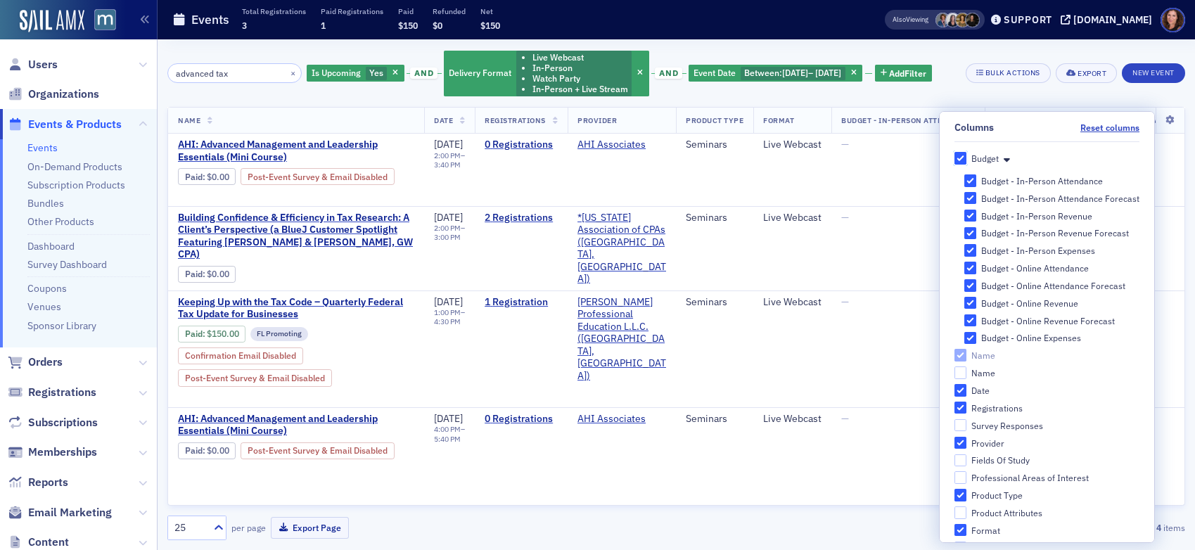
click at [955, 160] on input "Budget" at bounding box center [961, 158] width 13 height 13
checkbox input "false"
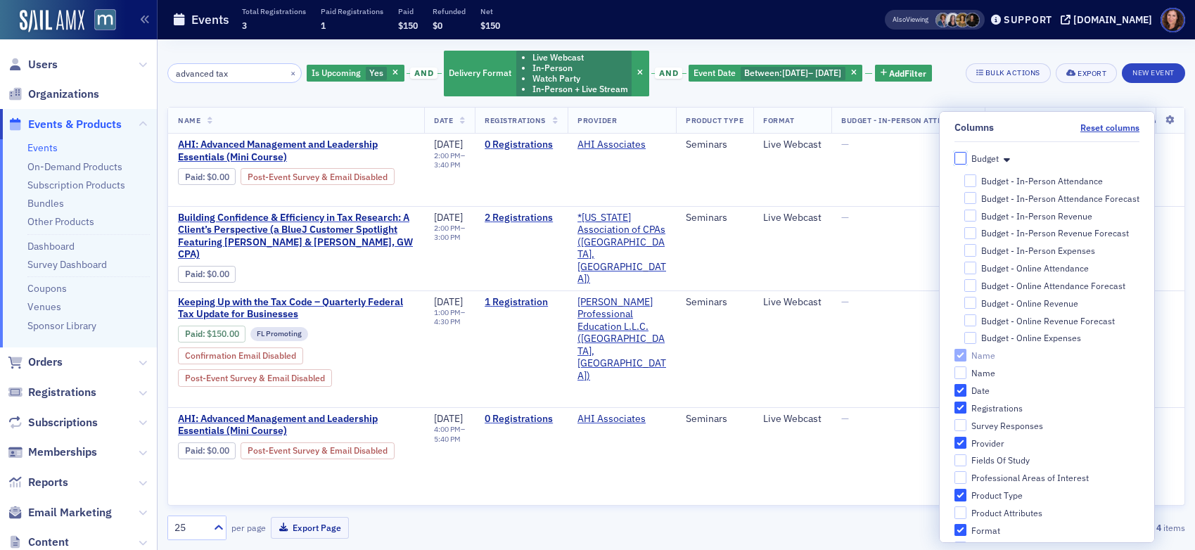
checkbox input "false"
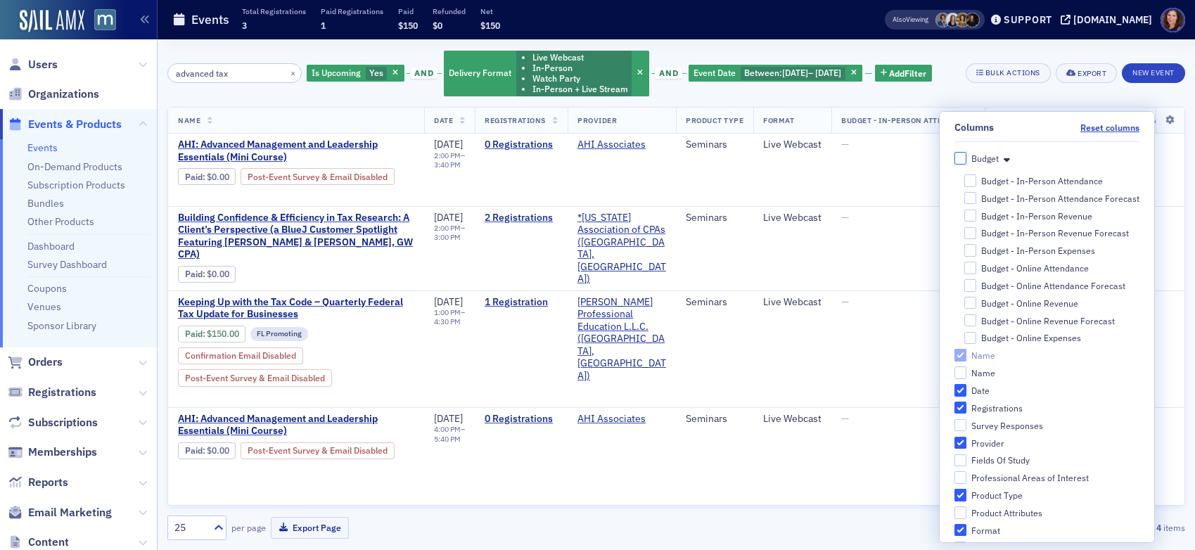
checkbox input "false"
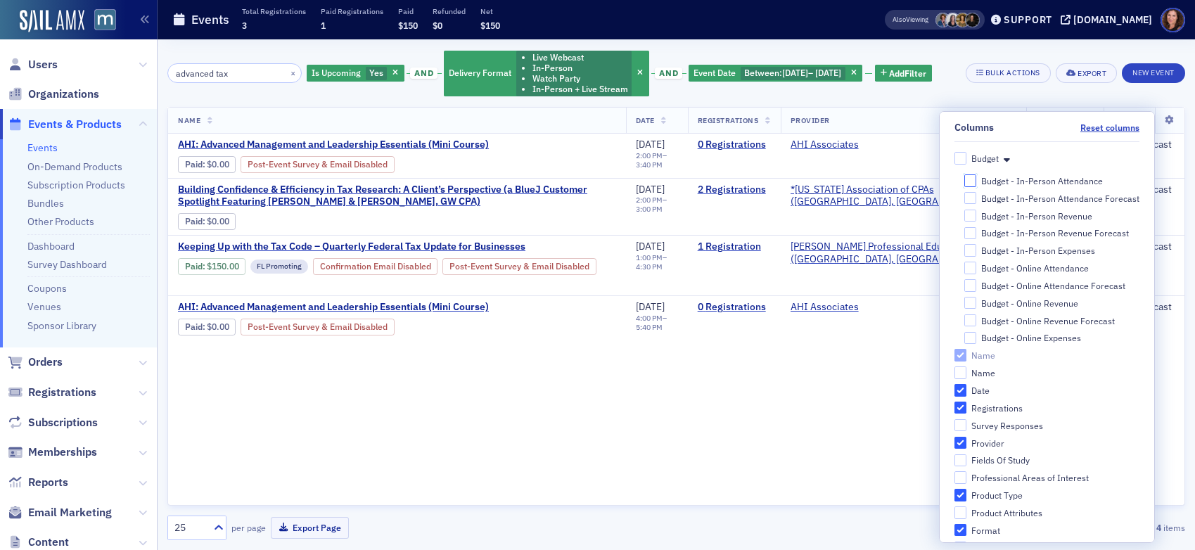
click at [965, 179] on input "Budget - In-Person Attendance" at bounding box center [971, 180] width 13 height 13
checkbox input "true"
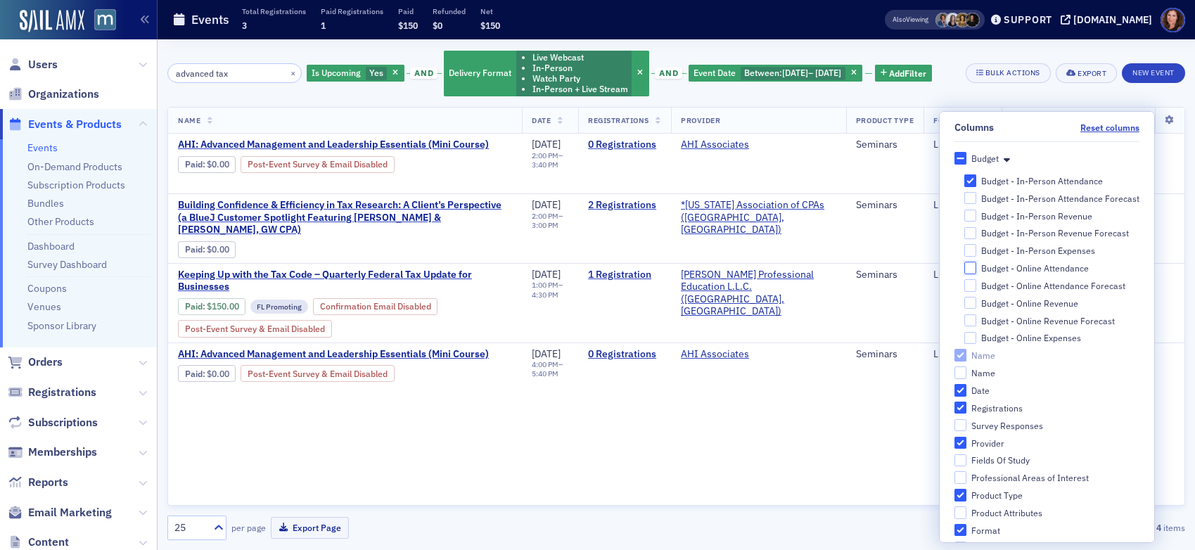
click at [965, 269] on input "Budget - Online Attendance" at bounding box center [971, 268] width 13 height 13
checkbox input "true"
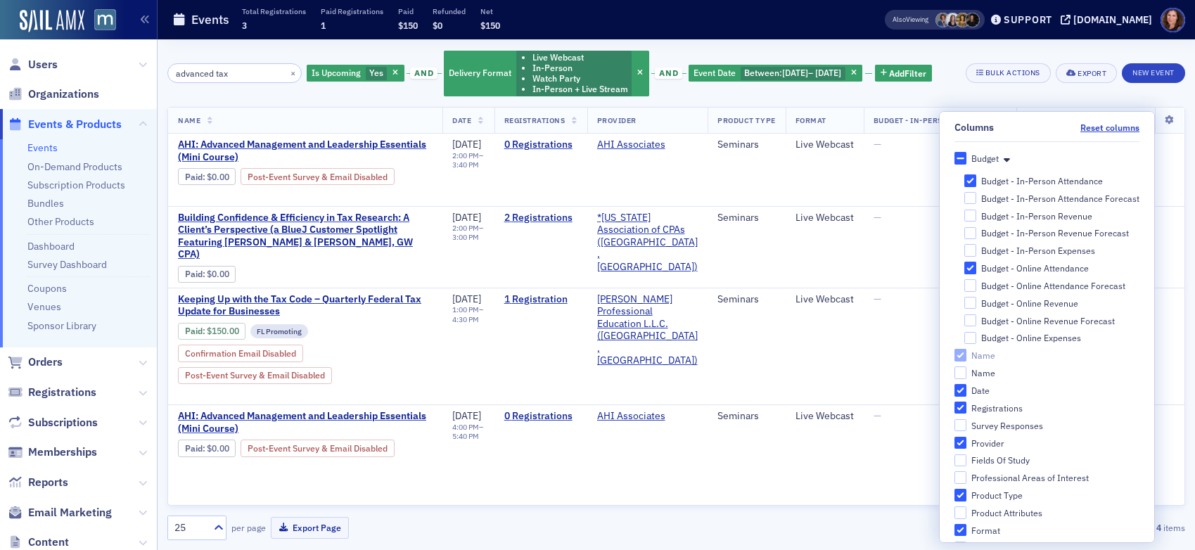
click at [932, 89] on div "Is Upcoming Yes and Delivery Format Live Webcast In-Person Watch Party In-Perso…" at bounding box center [620, 73] width 626 height 48
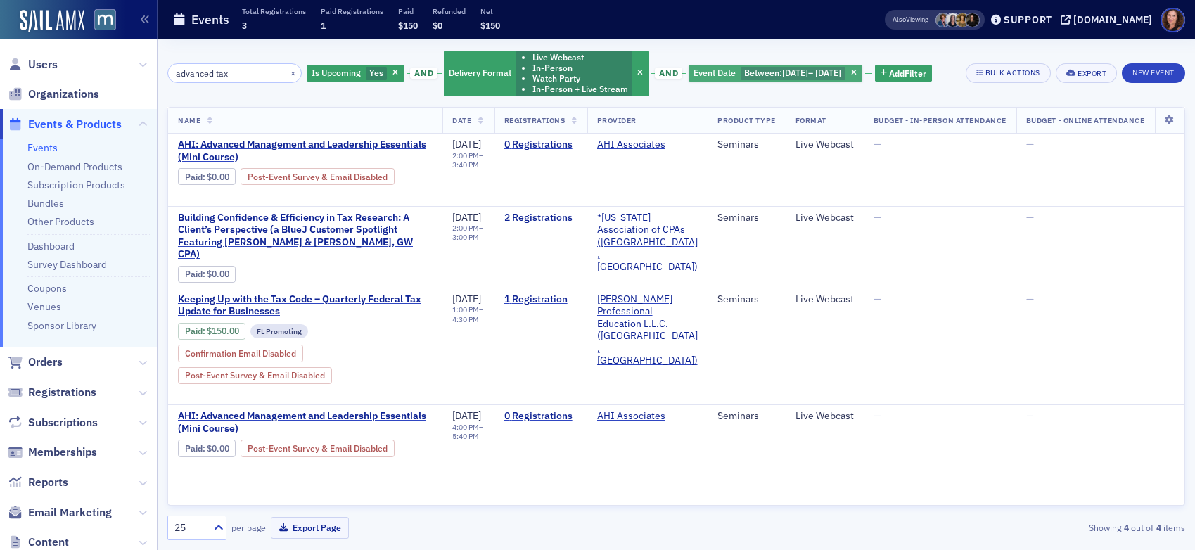
click at [813, 72] on span "[DATE] – [DATE]" at bounding box center [811, 72] width 59 height 11
select select "8"
select select "2025"
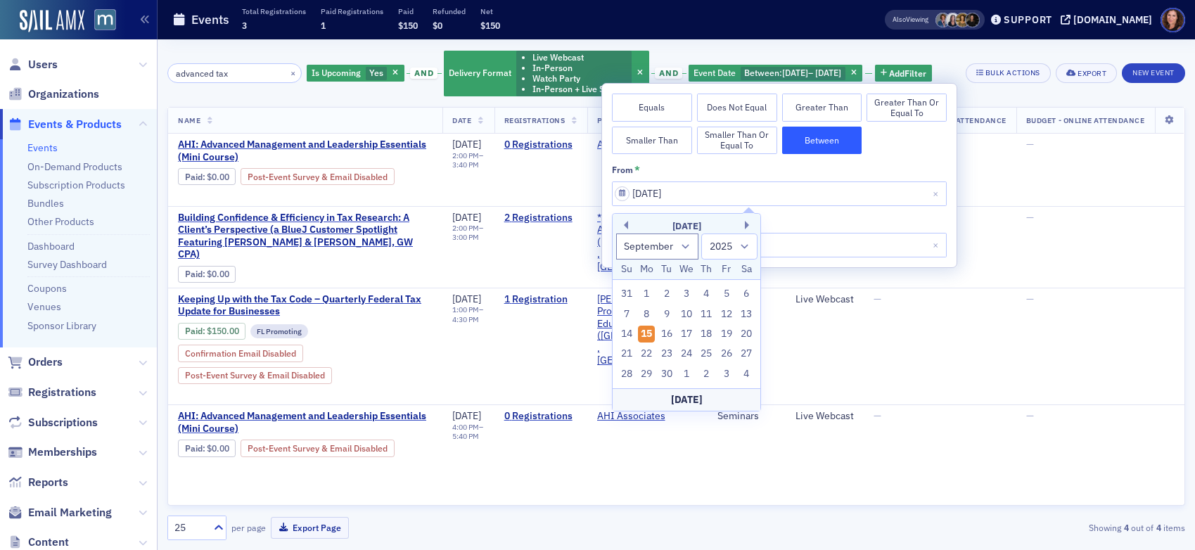
click at [690, 191] on input "[DATE]" at bounding box center [779, 194] width 335 height 25
click at [627, 224] on button "Previous Month" at bounding box center [624, 225] width 8 height 8
click at [627, 221] on button "Previous Month" at bounding box center [624, 225] width 8 height 8
select select "6"
click at [669, 292] on div "1" at bounding box center [667, 294] width 17 height 17
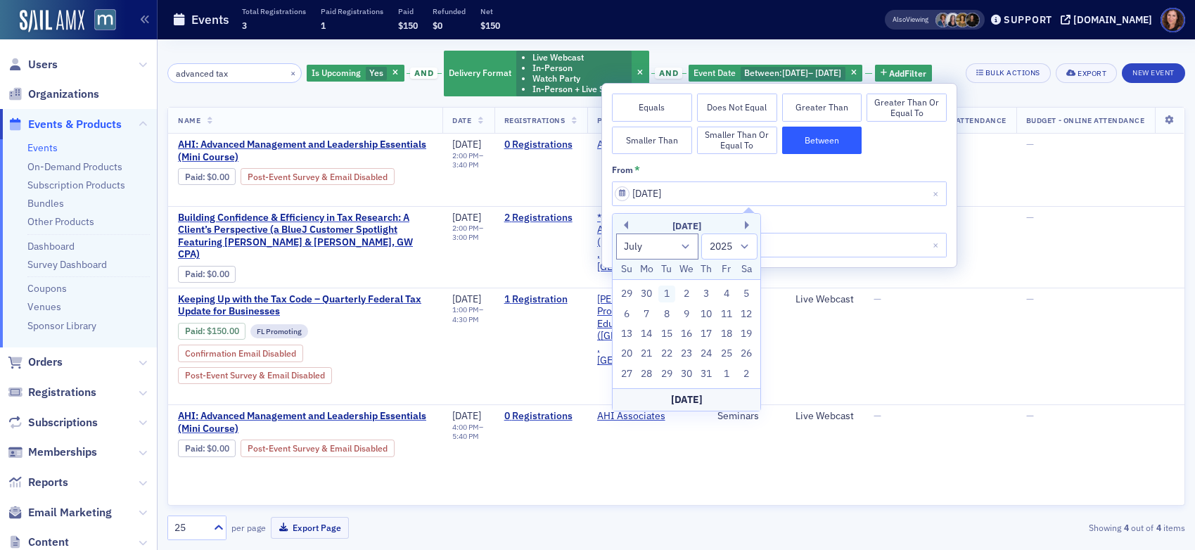
type input "[DATE]"
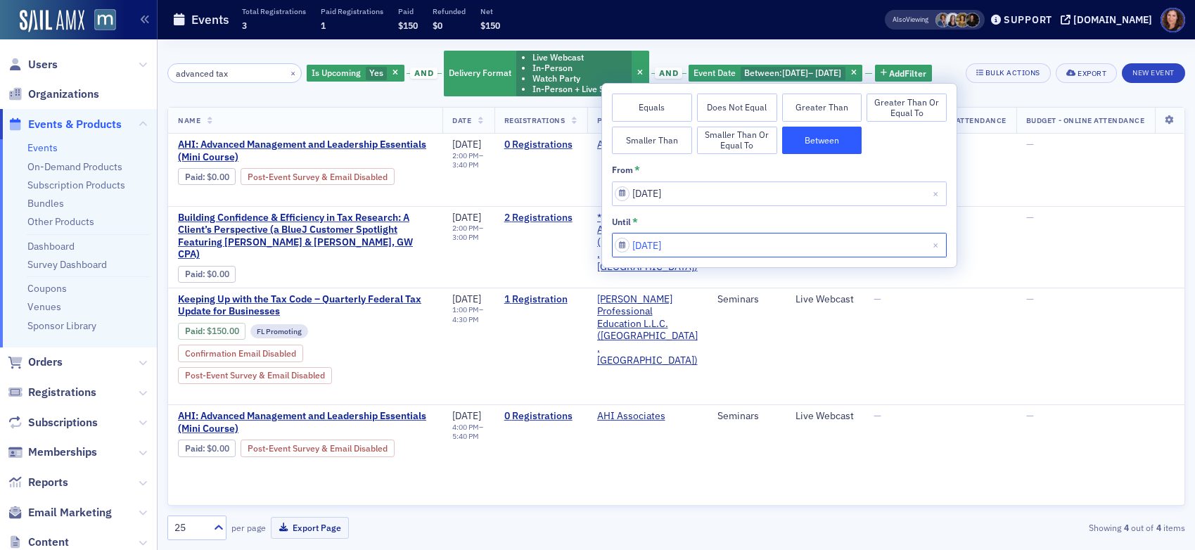
click at [708, 248] on input "[DATE]" at bounding box center [779, 245] width 335 height 25
select select "9"
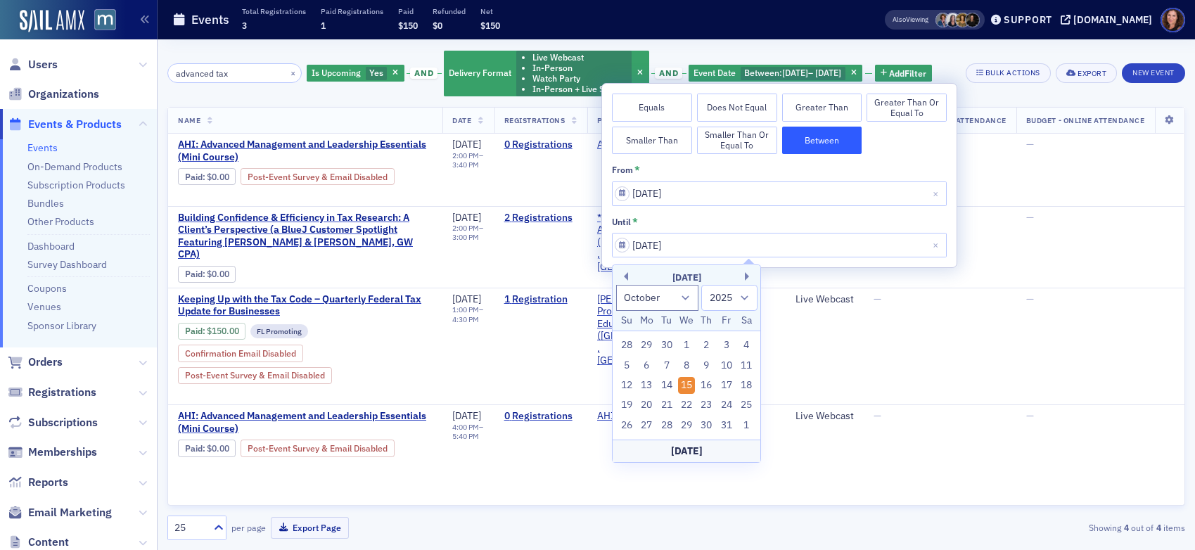
click at [676, 451] on div "[DATE]" at bounding box center [687, 451] width 148 height 23
type input "[DATE]"
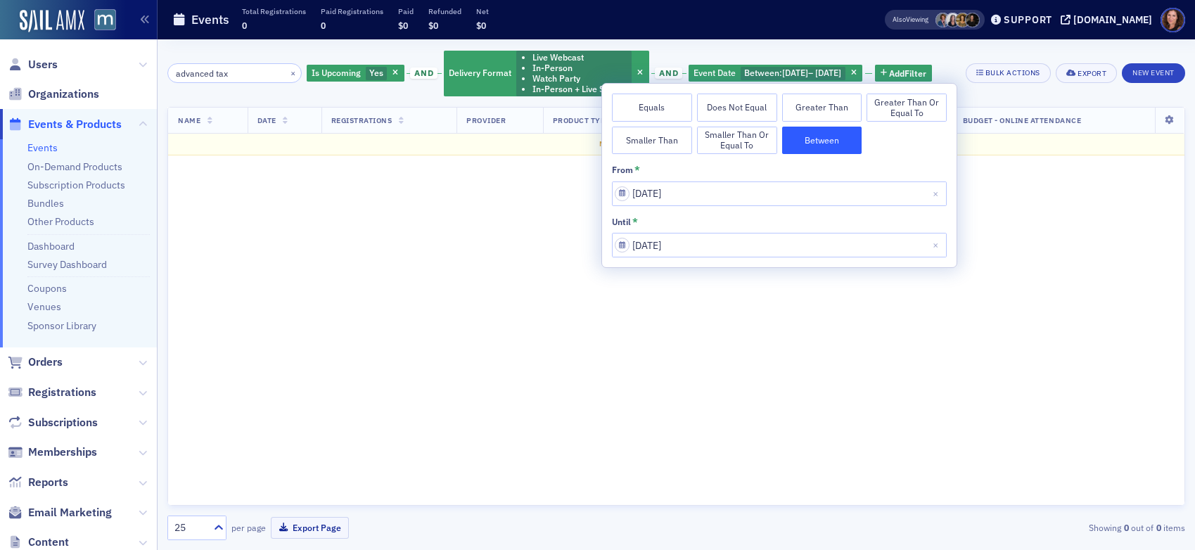
click at [40, 147] on link "Events" at bounding box center [42, 147] width 30 height 13
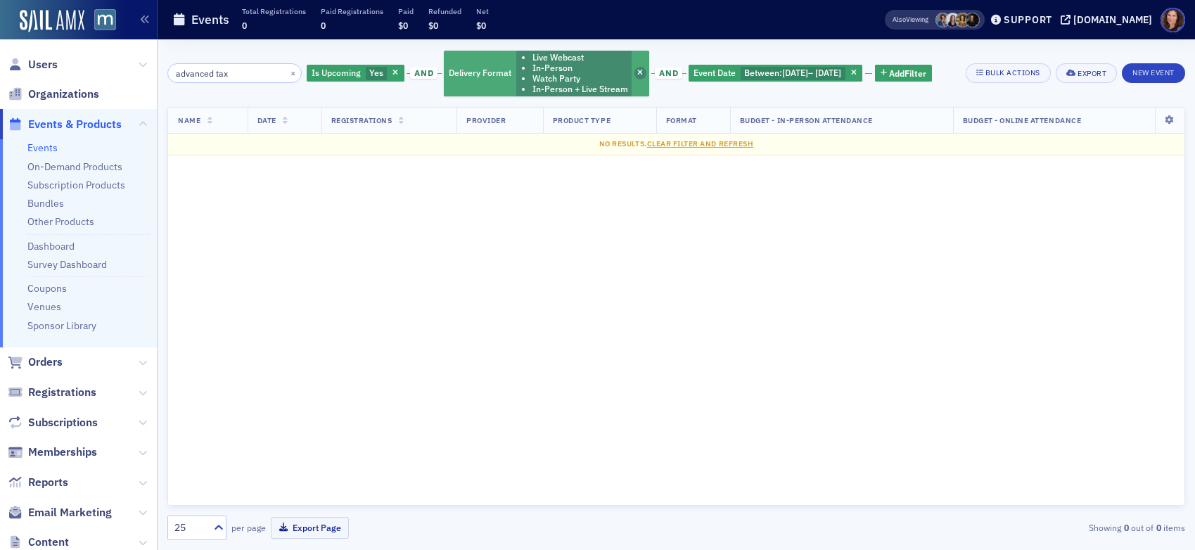
click at [637, 70] on icon "button" at bounding box center [640, 74] width 6 height 8
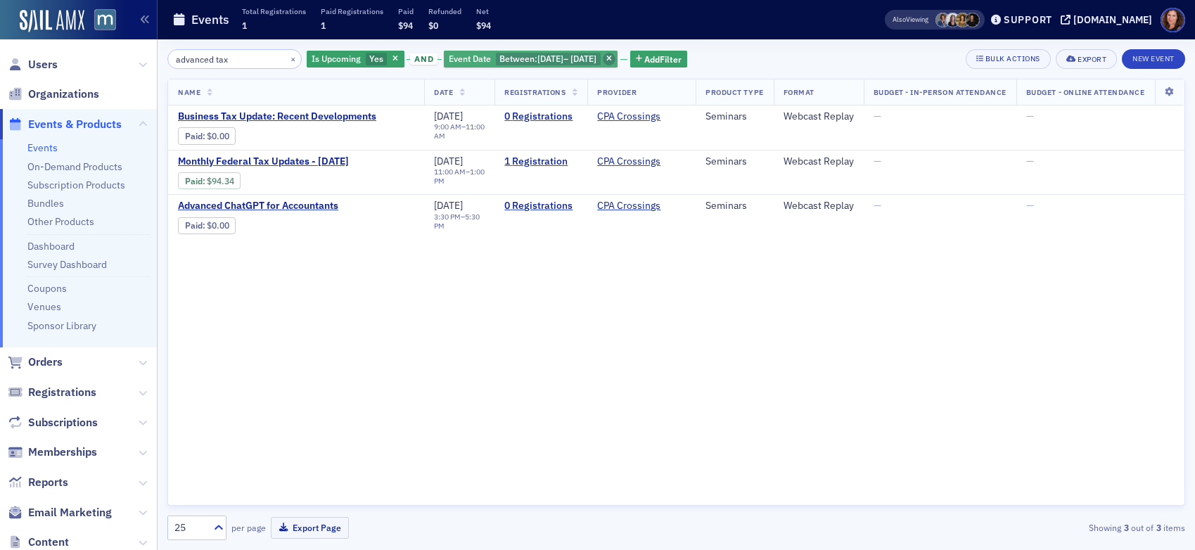
click at [616, 57] on span "button" at bounding box center [609, 59] width 13 height 13
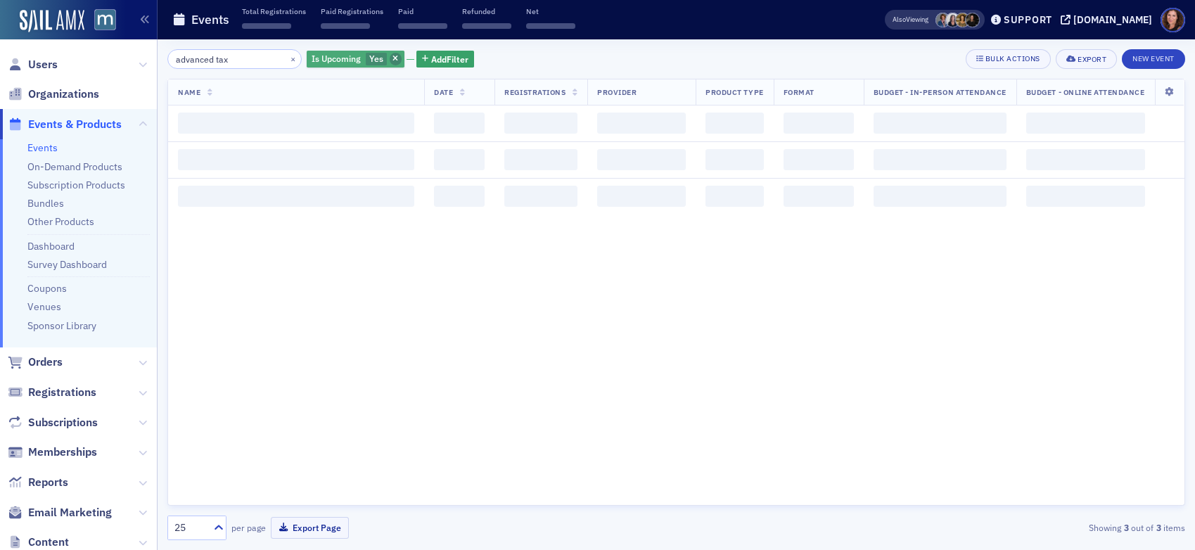
click at [393, 59] on icon "button" at bounding box center [396, 60] width 6 height 8
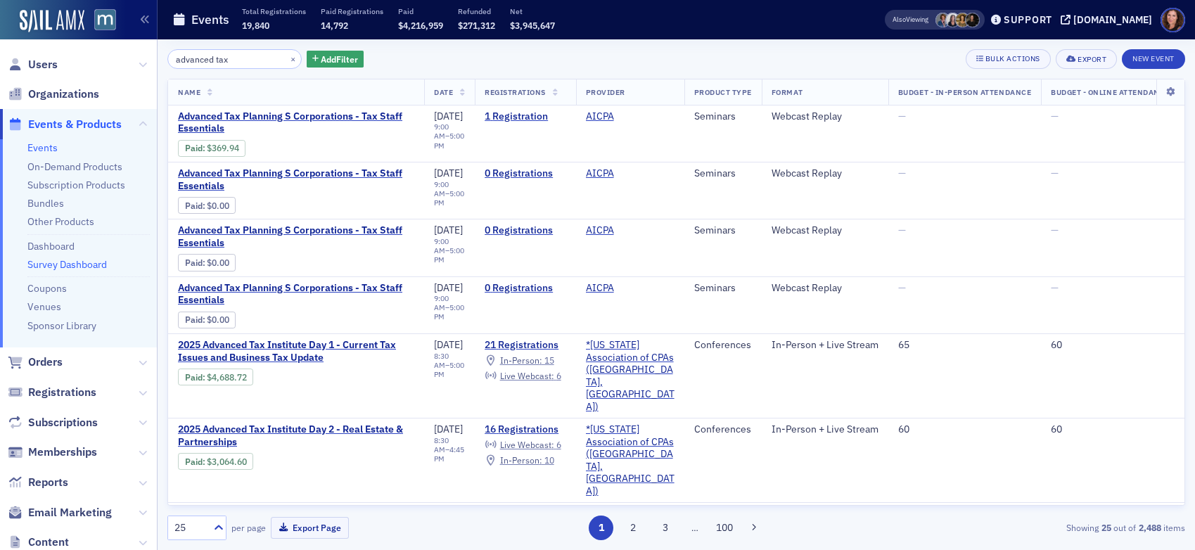
click at [63, 264] on link "Survey Dashboard" at bounding box center [67, 264] width 80 height 13
